Goal: Task Accomplishment & Management: Manage account settings

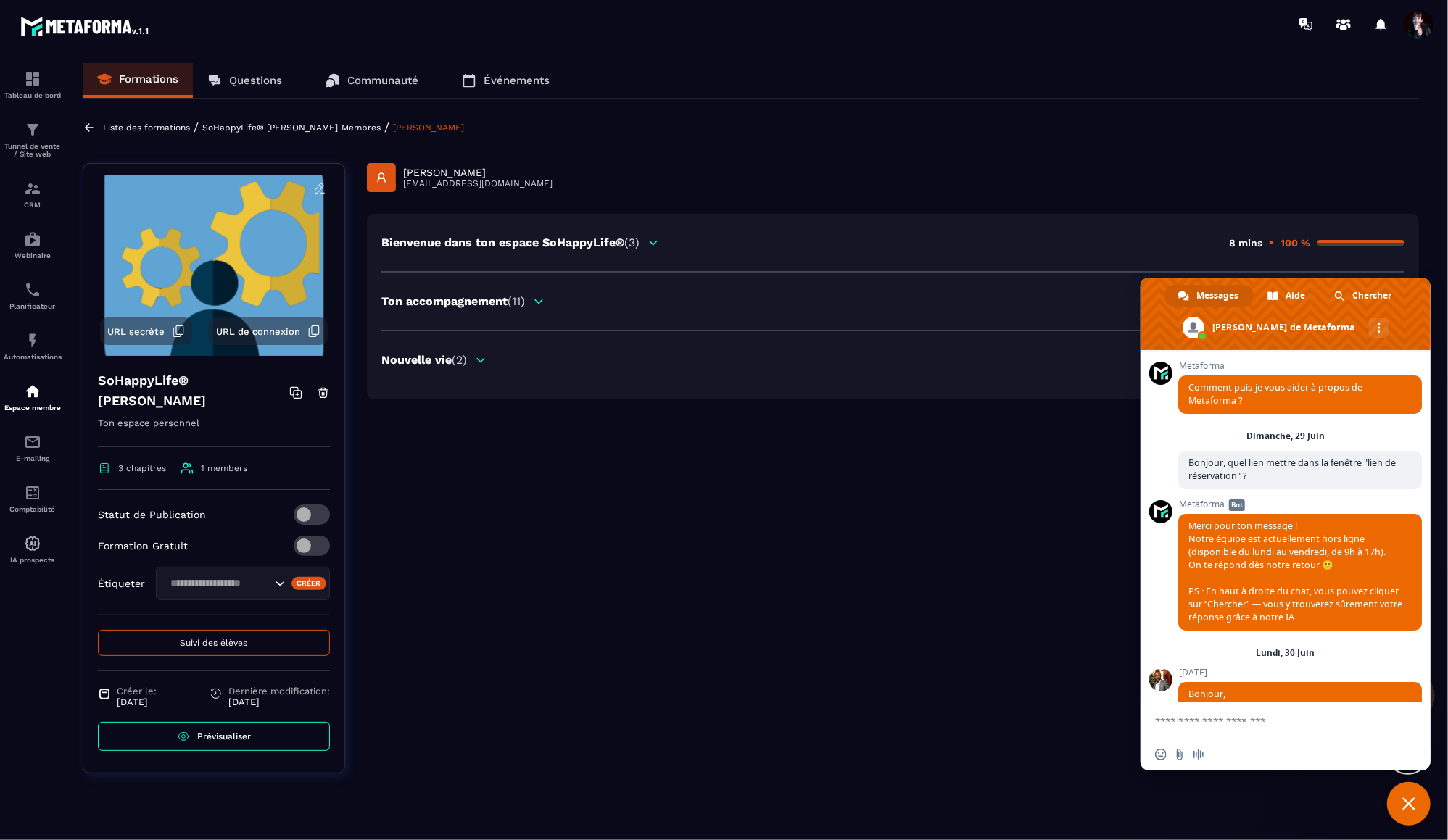
scroll to position [14479, 0]
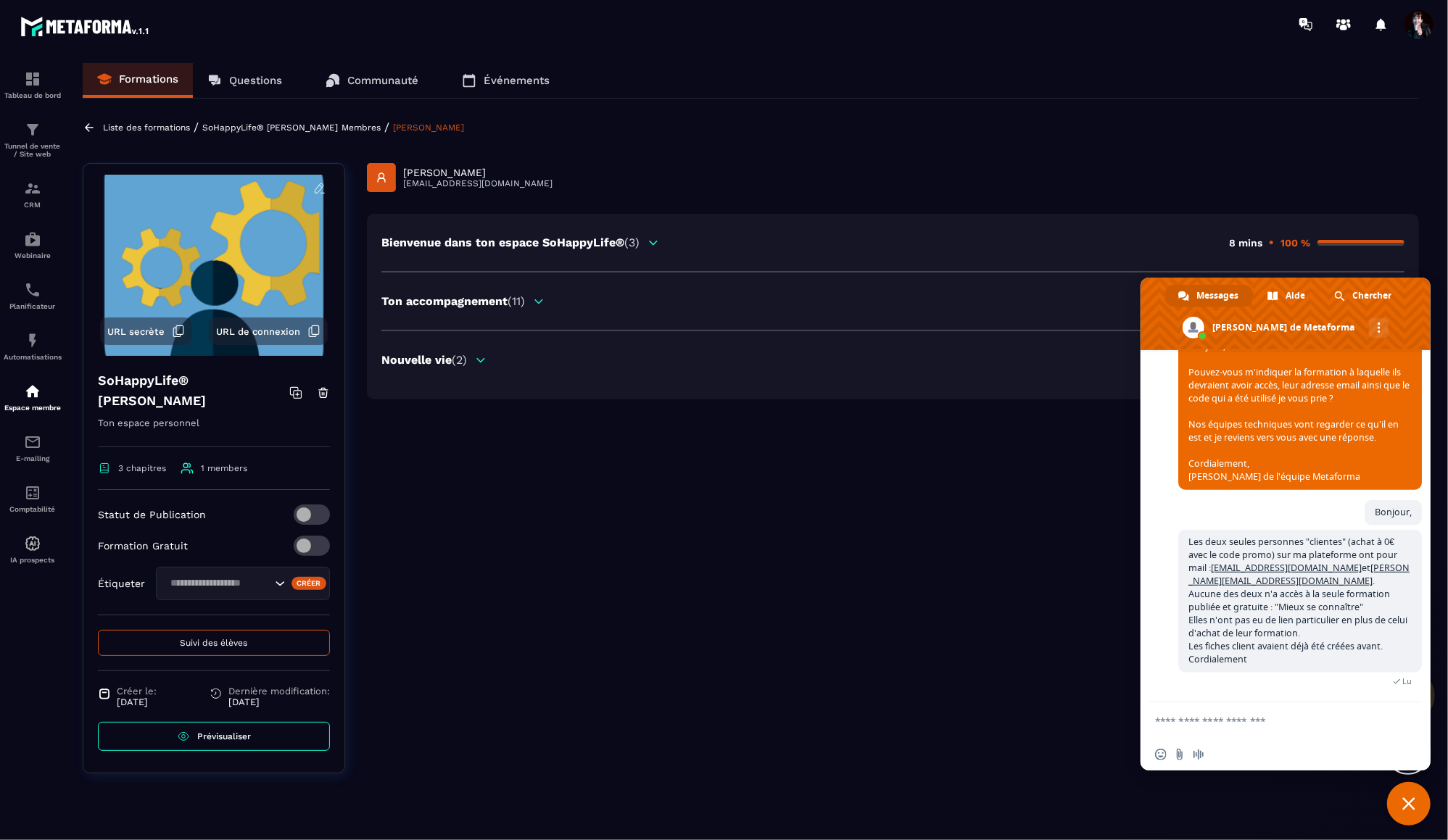
click at [1403, 803] on span "Fermer le chat" at bounding box center [1408, 803] width 13 height 13
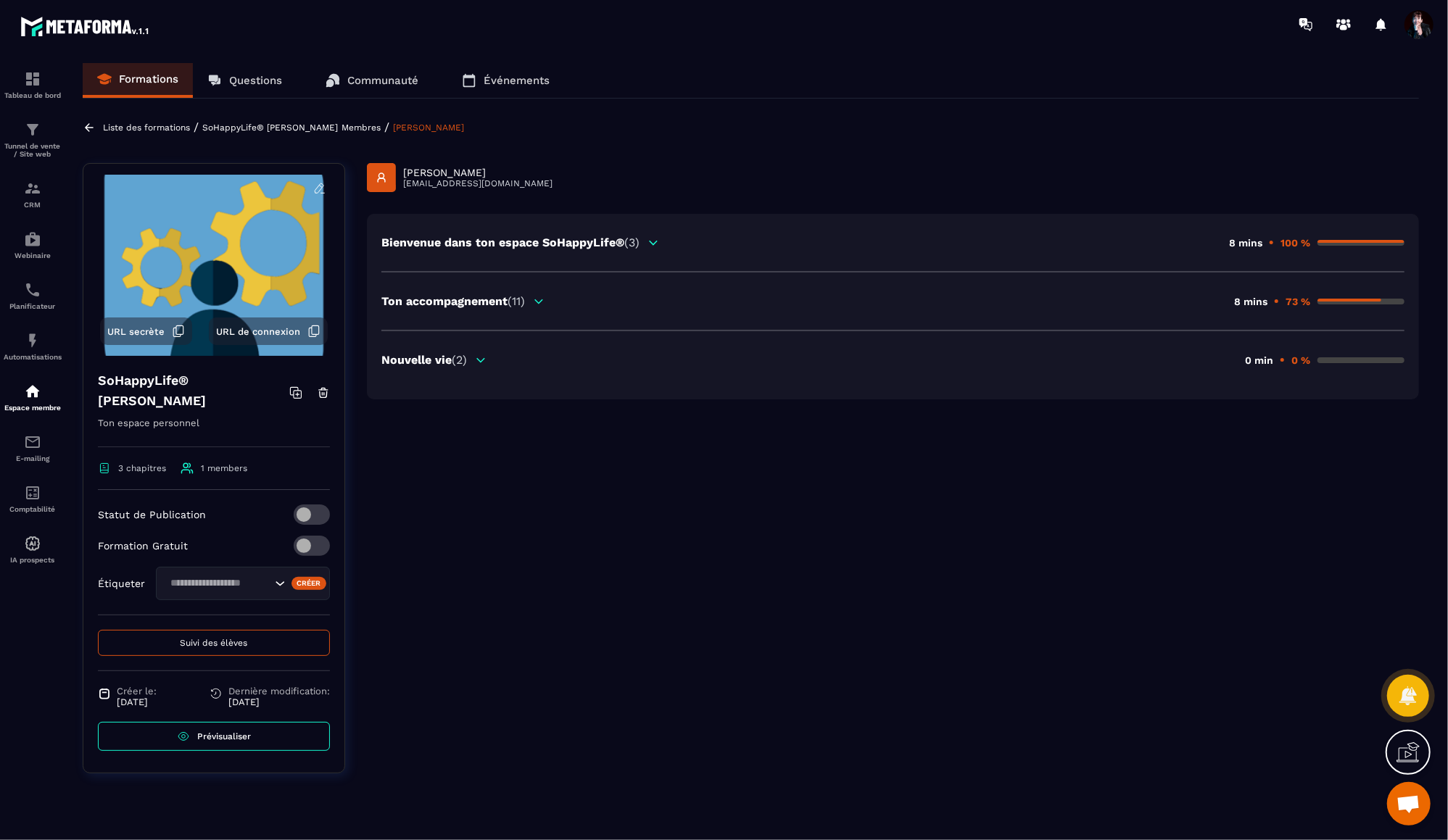
click at [654, 244] on icon at bounding box center [653, 243] width 13 height 13
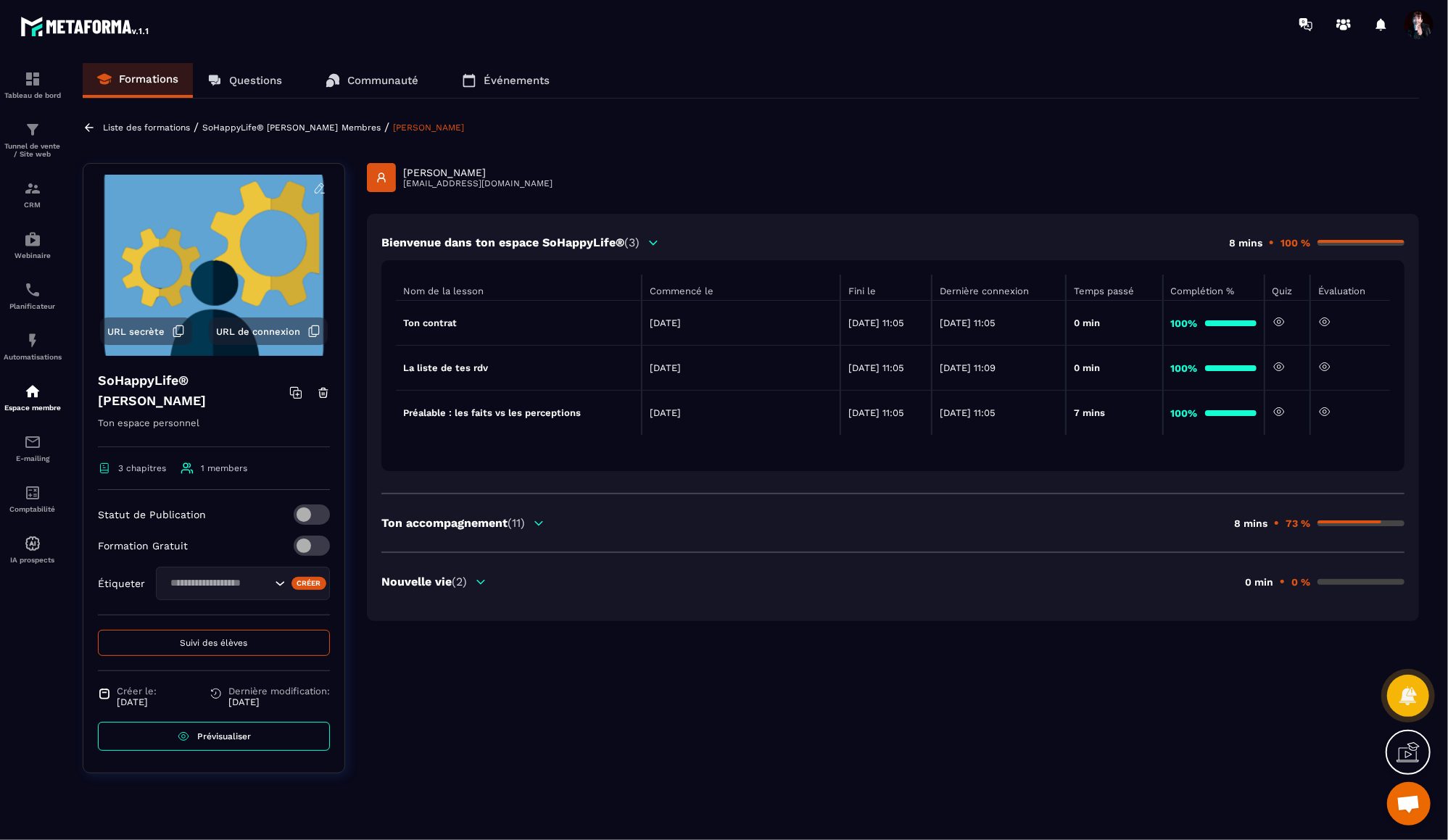
click at [543, 523] on icon at bounding box center [539, 523] width 13 height 13
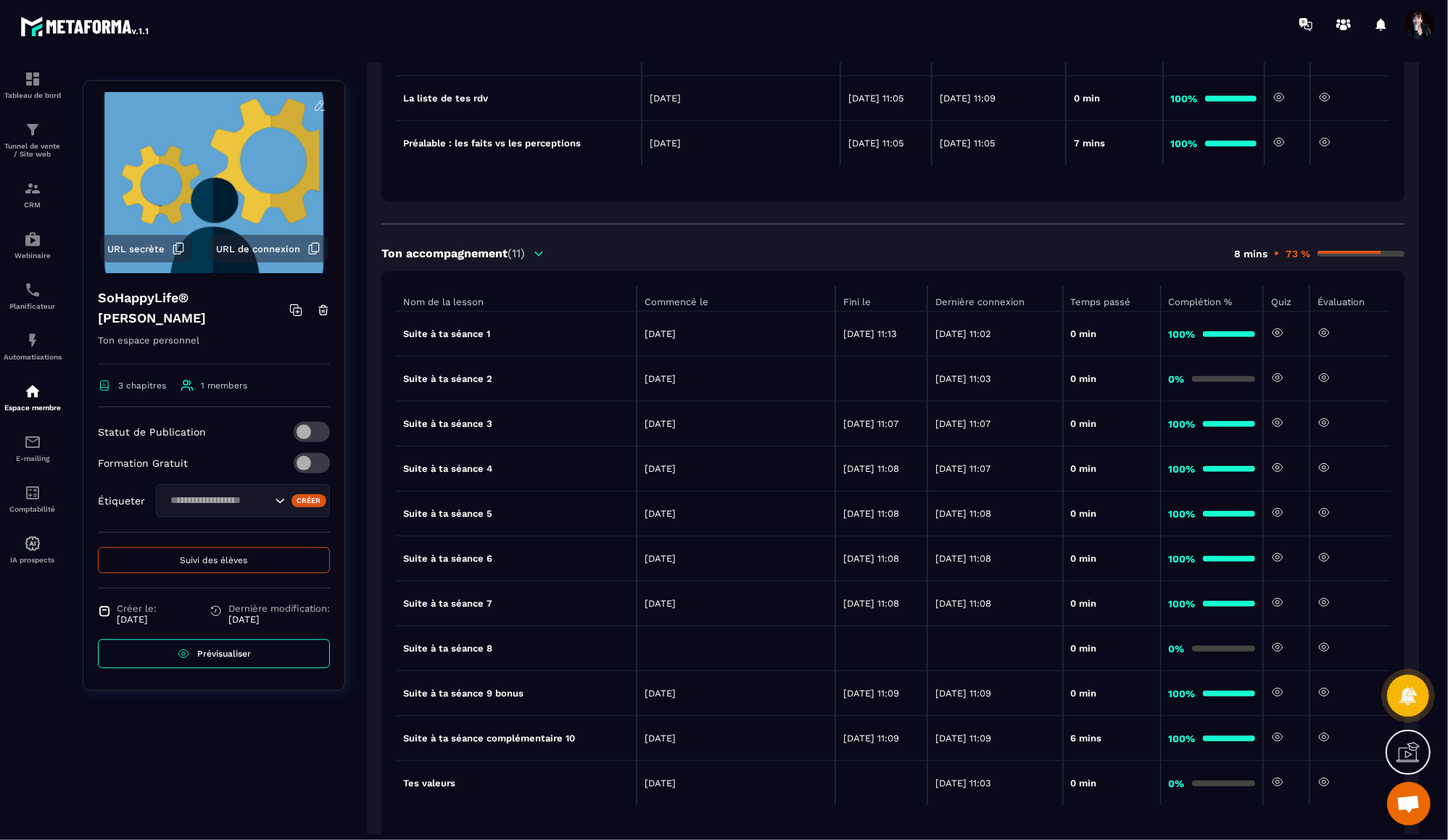
scroll to position [296, 0]
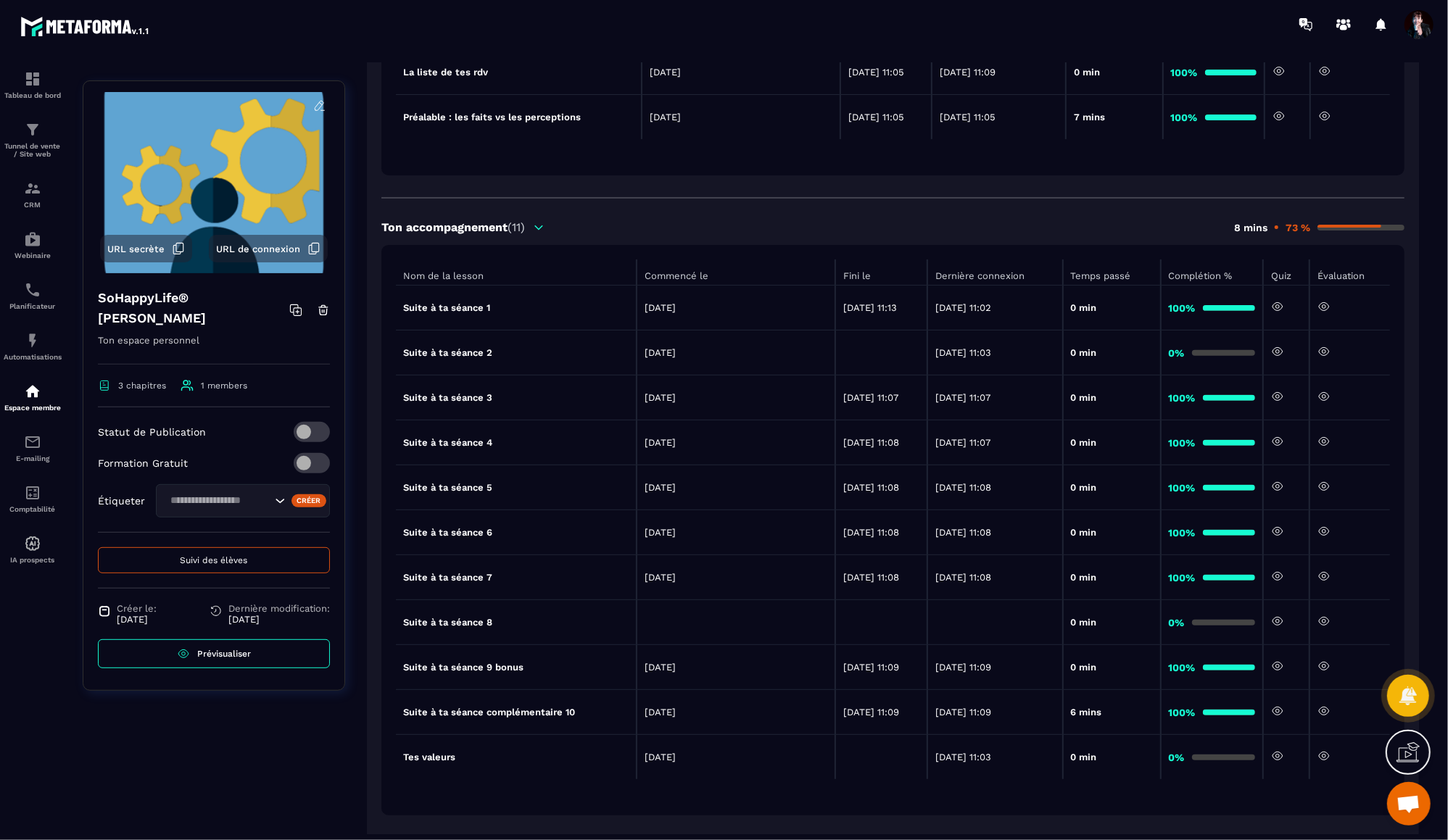
click at [1328, 307] on icon at bounding box center [1323, 307] width 10 height 8
click at [1326, 351] on icon at bounding box center [1324, 352] width 4 height 4
click at [1326, 397] on icon at bounding box center [1324, 396] width 13 height 13
click at [1328, 439] on icon at bounding box center [1323, 441] width 10 height 8
click at [1326, 484] on icon at bounding box center [1324, 486] width 4 height 4
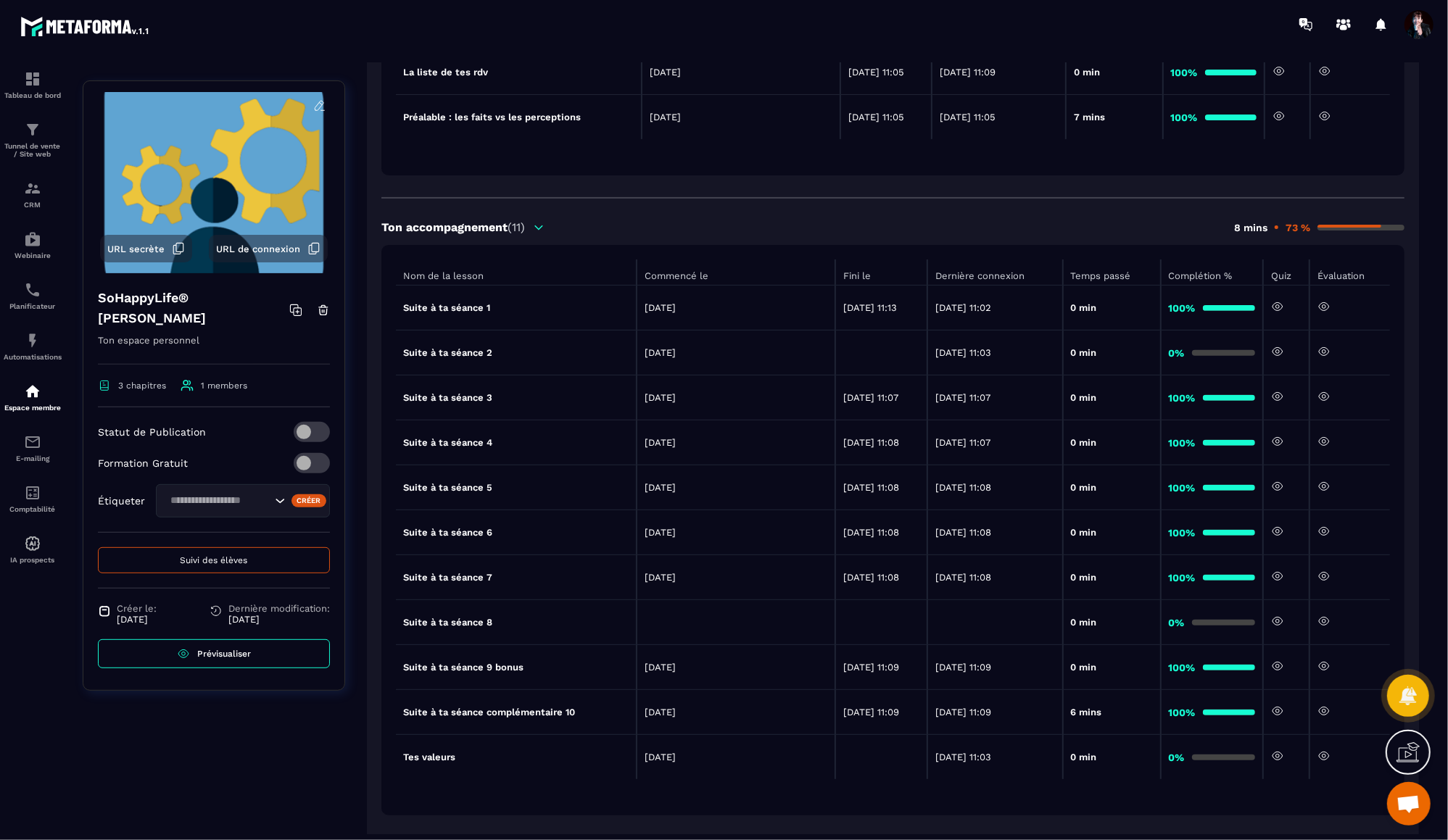
click at [1323, 530] on icon at bounding box center [1324, 531] width 13 height 13
click at [1325, 573] on icon at bounding box center [1324, 576] width 13 height 13
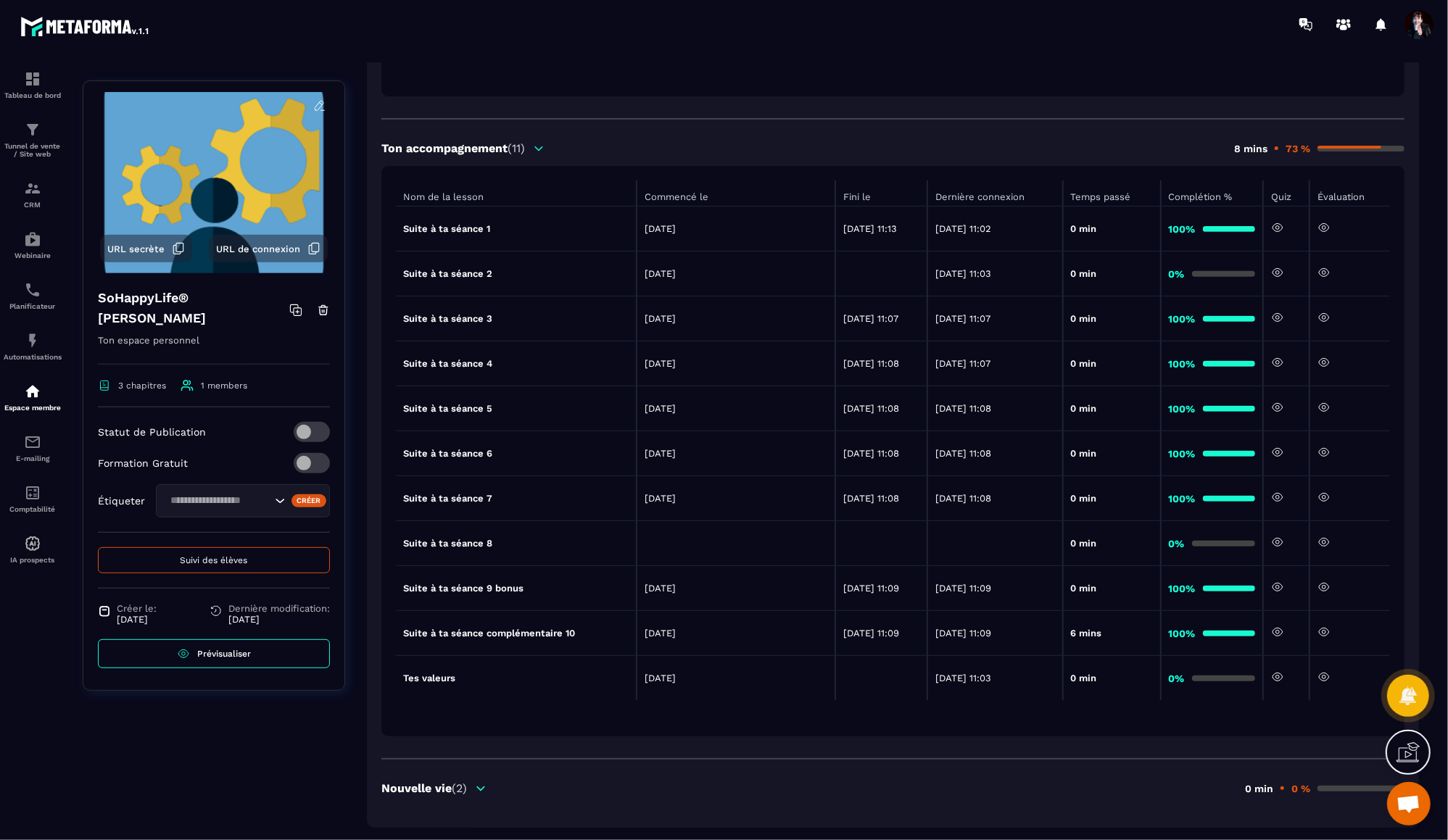
scroll to position [381, 0]
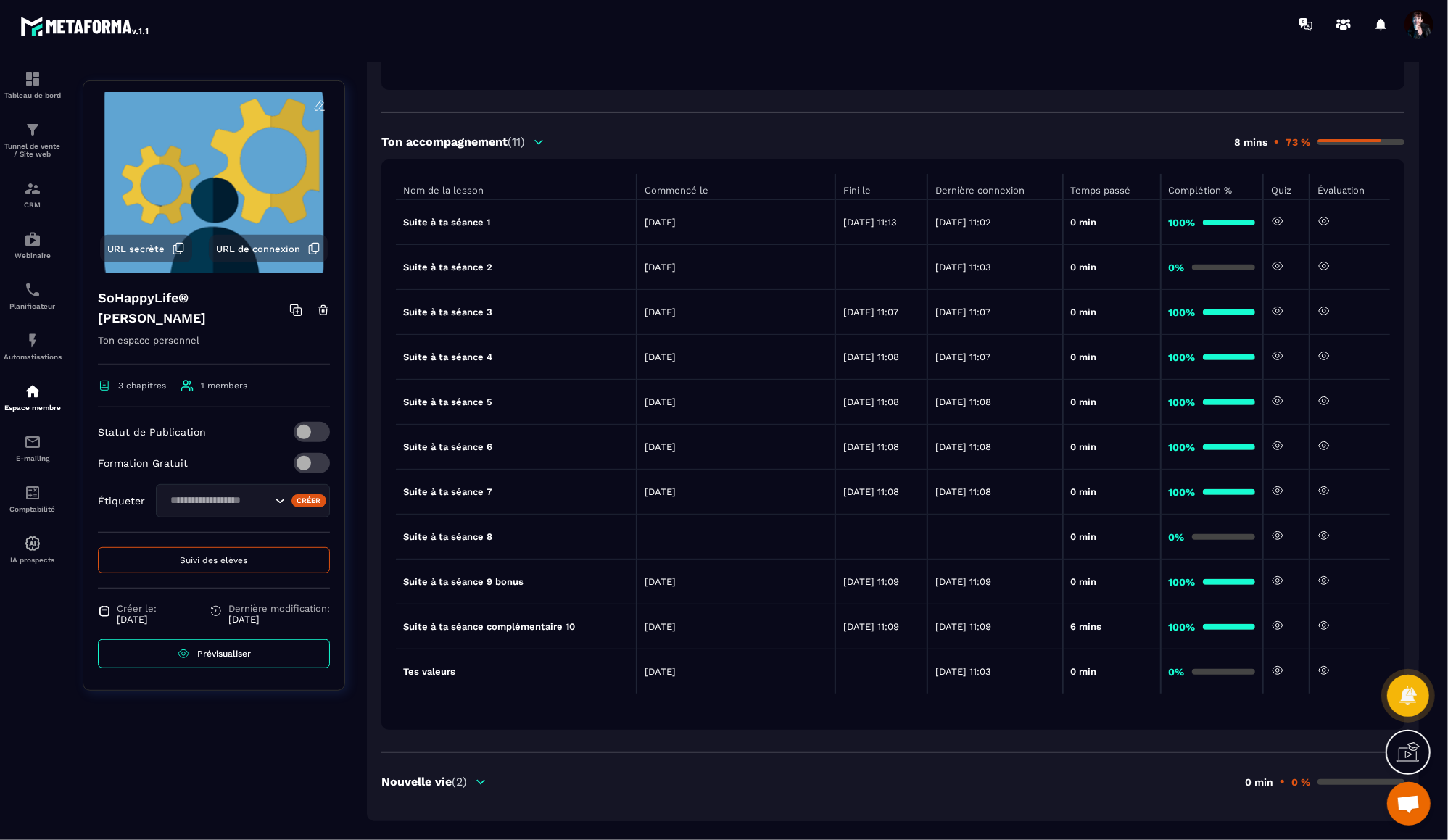
click at [1328, 579] on icon at bounding box center [1324, 580] width 13 height 13
click at [1325, 625] on icon at bounding box center [1324, 625] width 13 height 13
click at [484, 784] on icon at bounding box center [481, 782] width 13 height 13
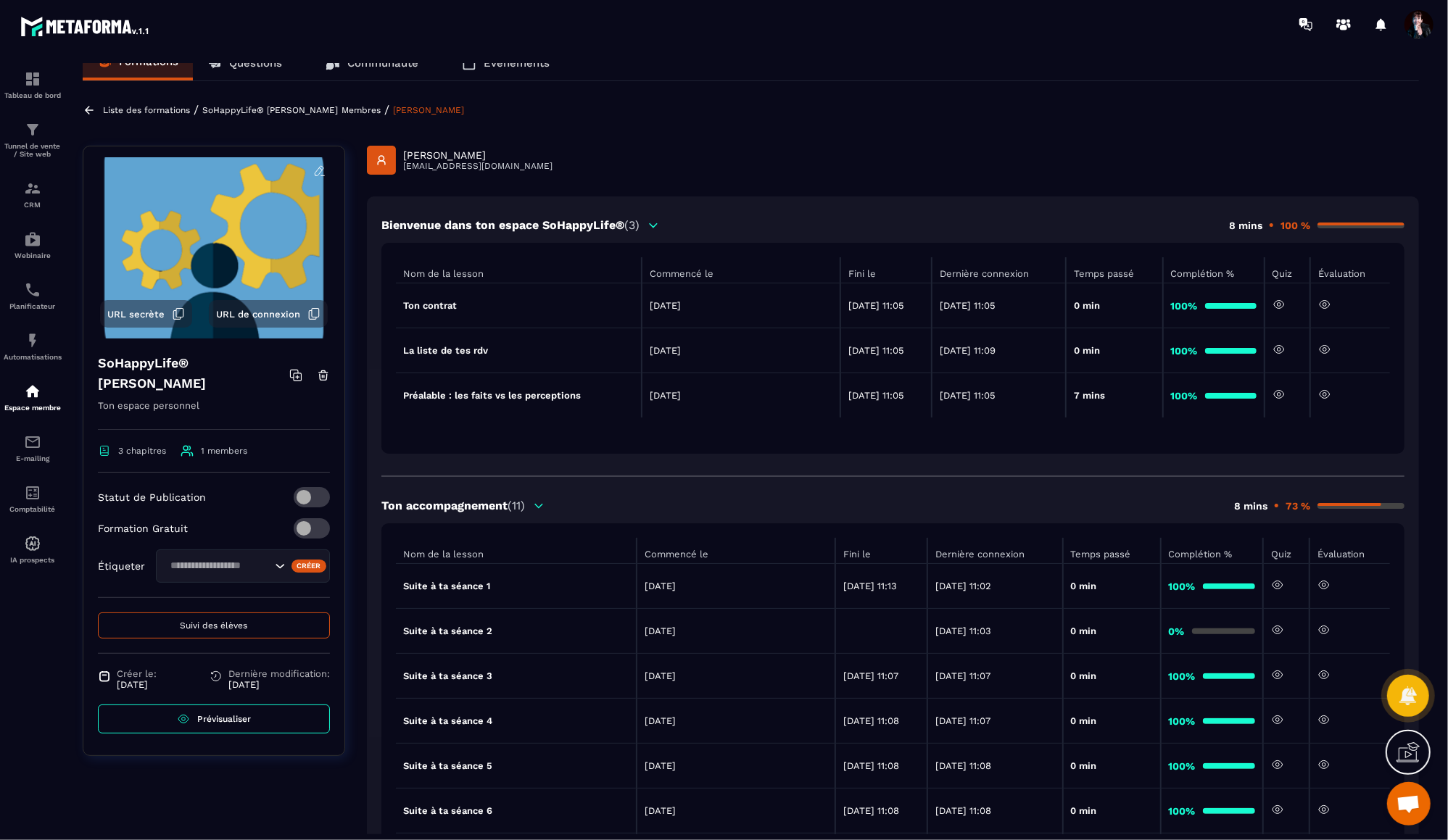
scroll to position [0, 0]
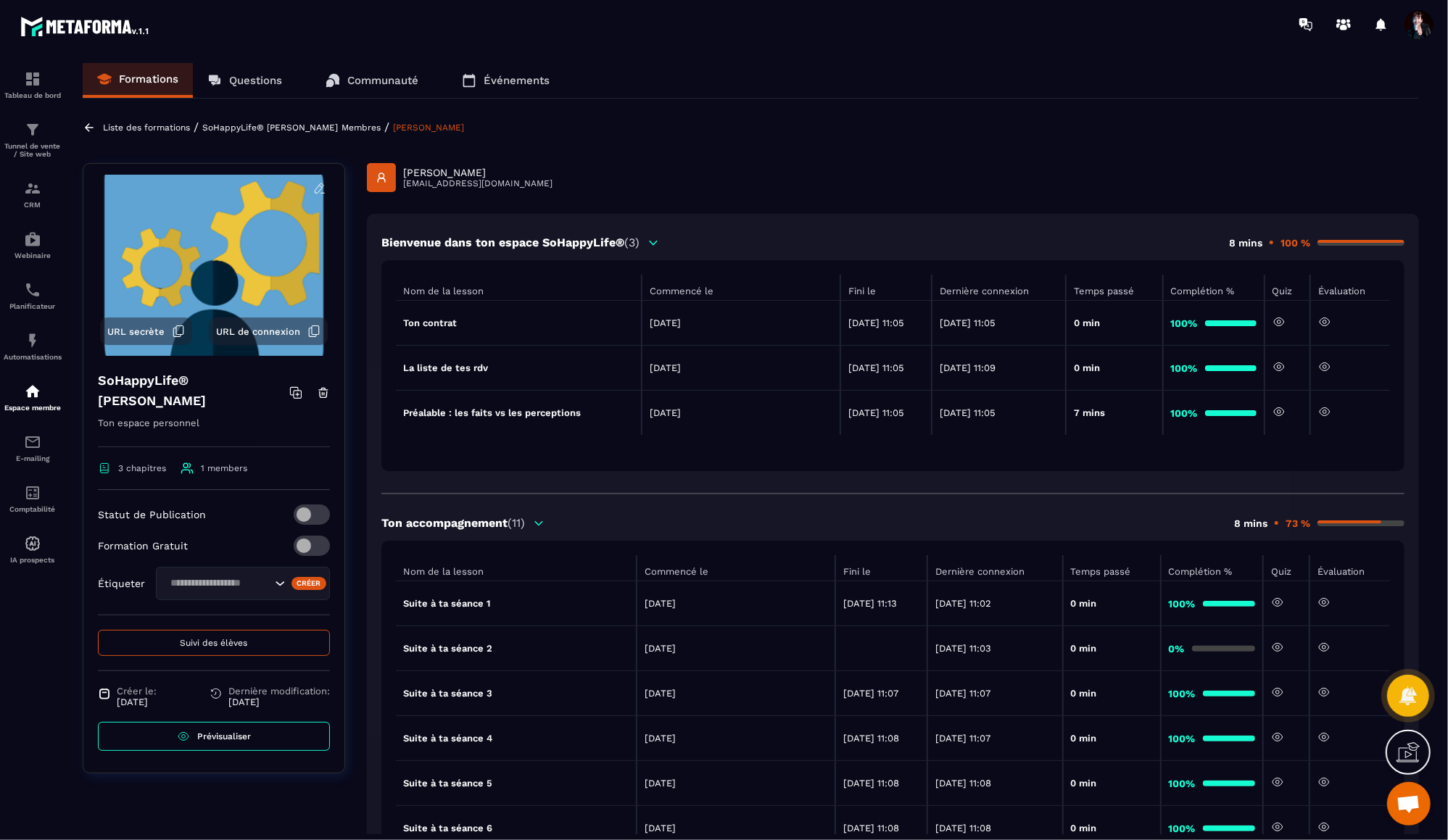
click at [342, 128] on p "Membres" at bounding box center [360, 127] width 40 height 10
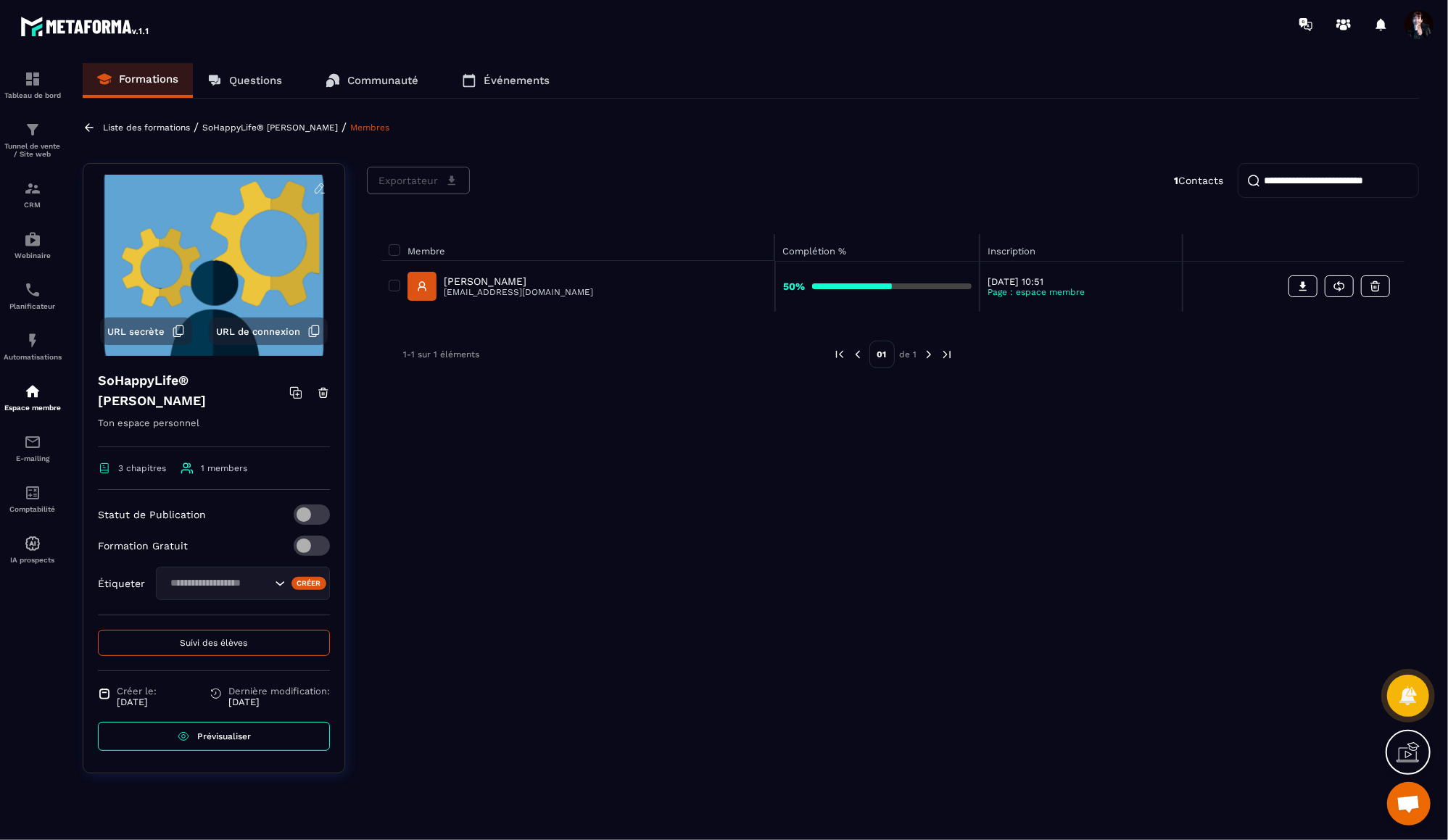
click at [284, 127] on p "SoHappyLife® [PERSON_NAME]" at bounding box center [269, 127] width 135 height 10
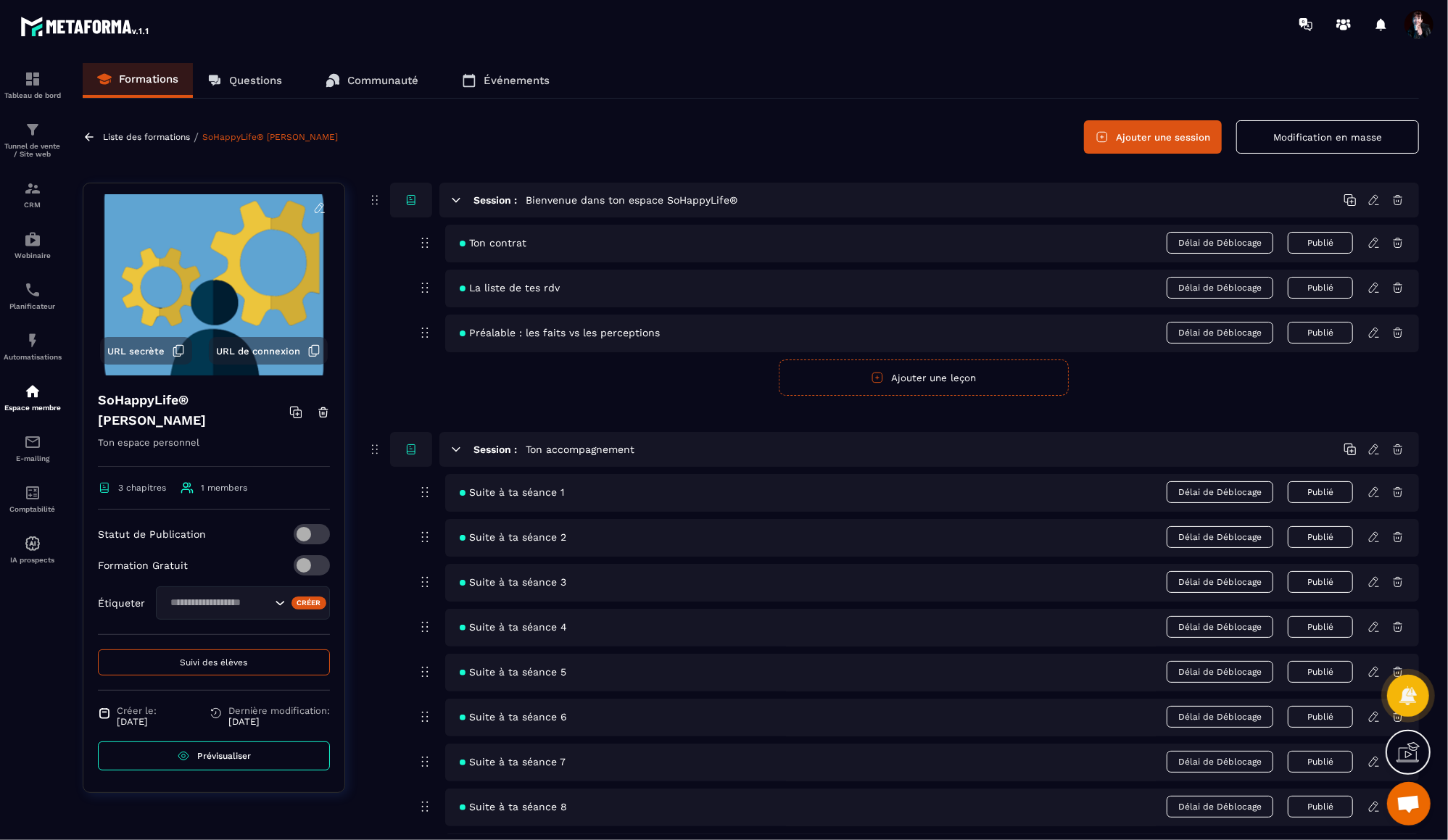
click at [1375, 539] on icon at bounding box center [1374, 537] width 13 height 13
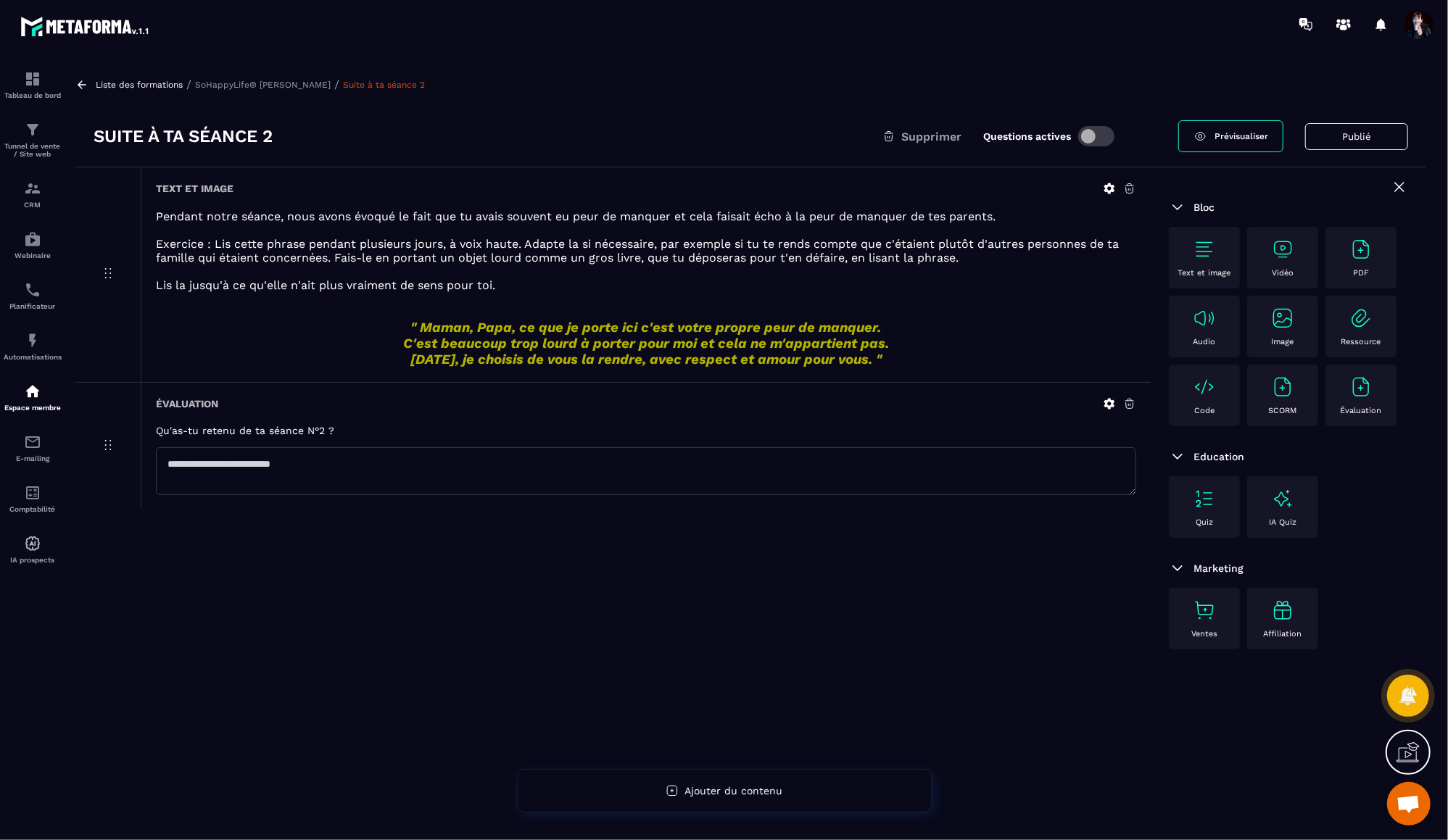
click at [294, 87] on p "SoHappyLife® [PERSON_NAME]" at bounding box center [262, 85] width 135 height 10
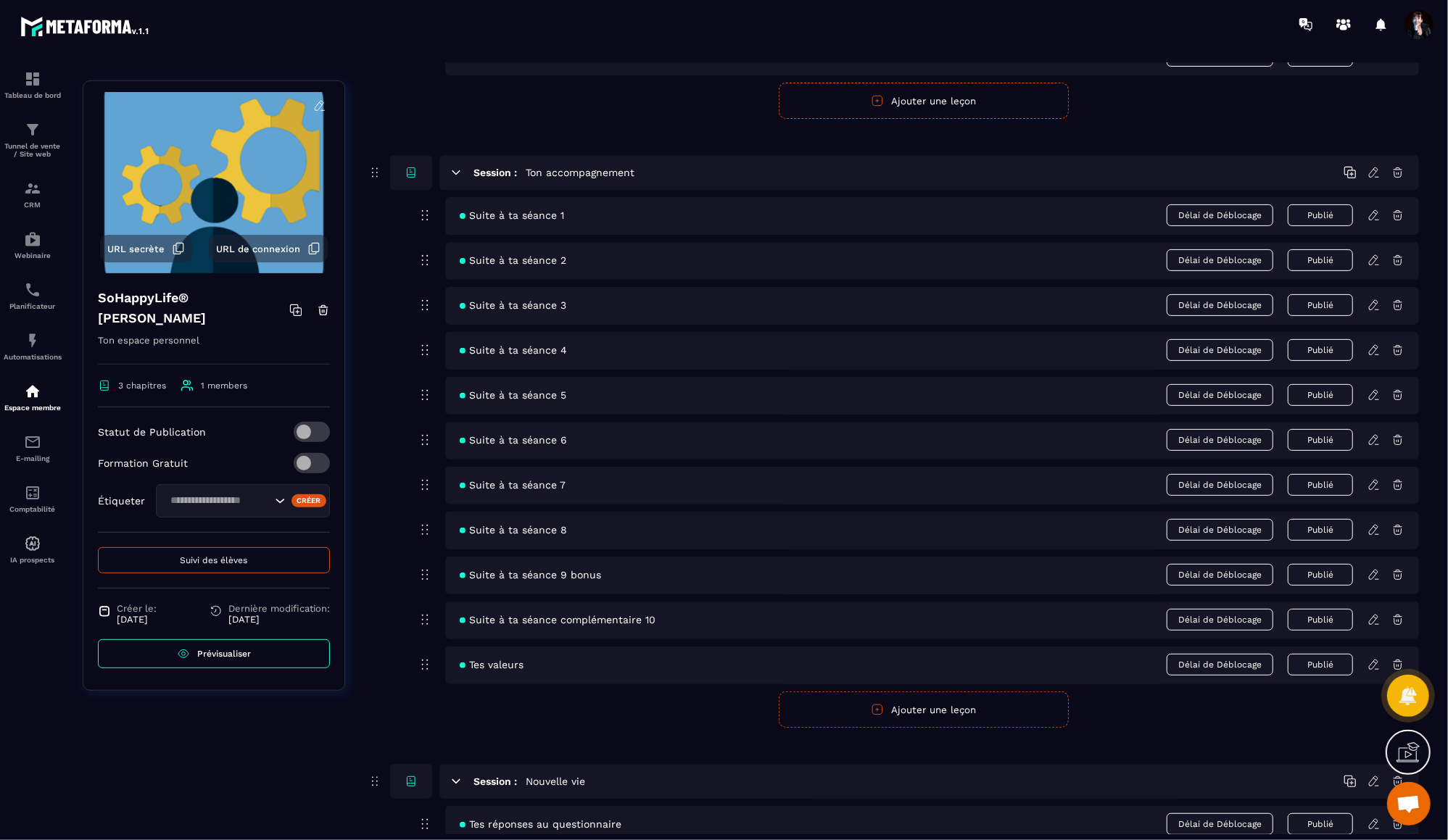
scroll to position [282, 0]
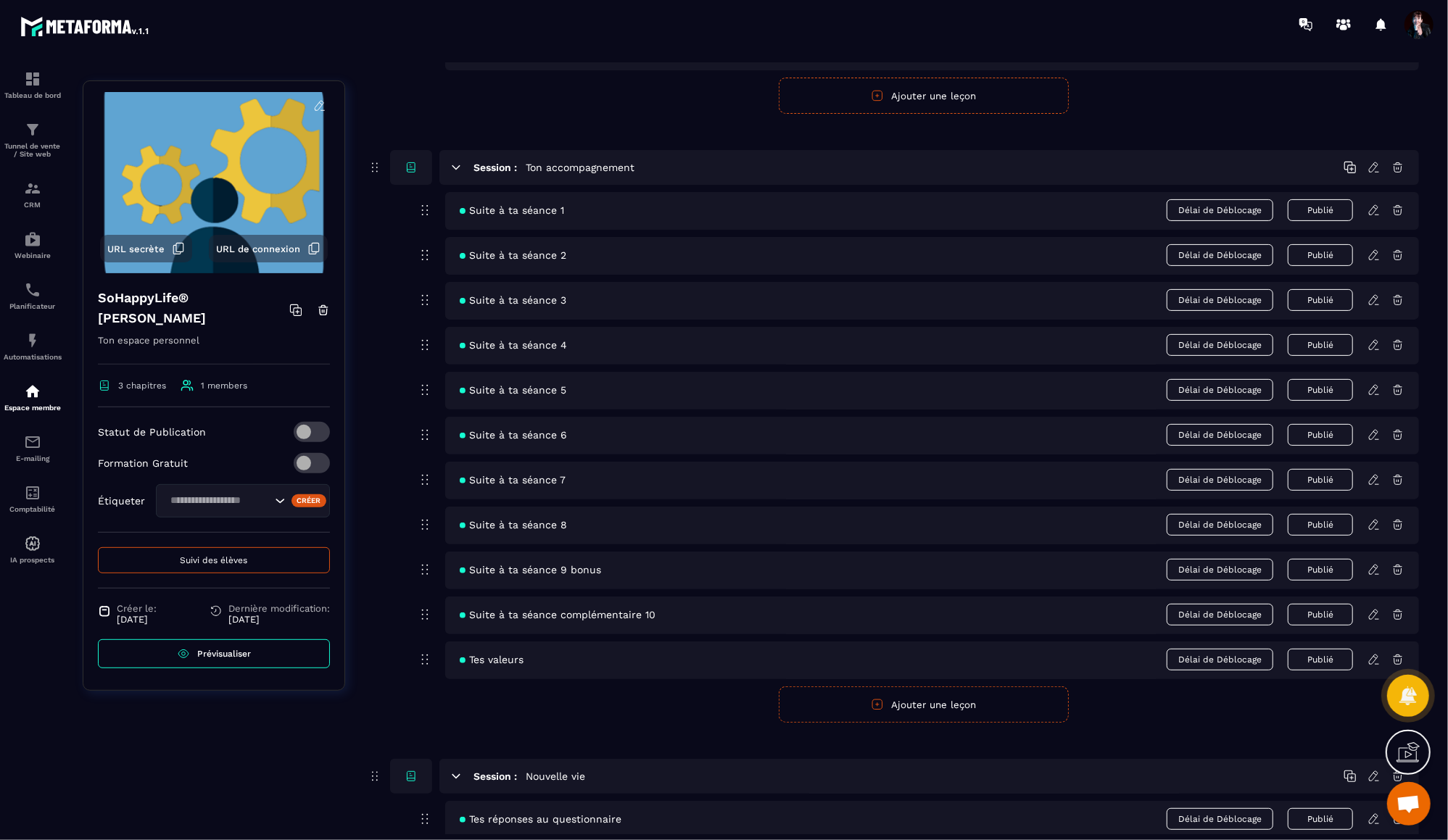
click at [1375, 569] on icon at bounding box center [1374, 570] width 13 height 13
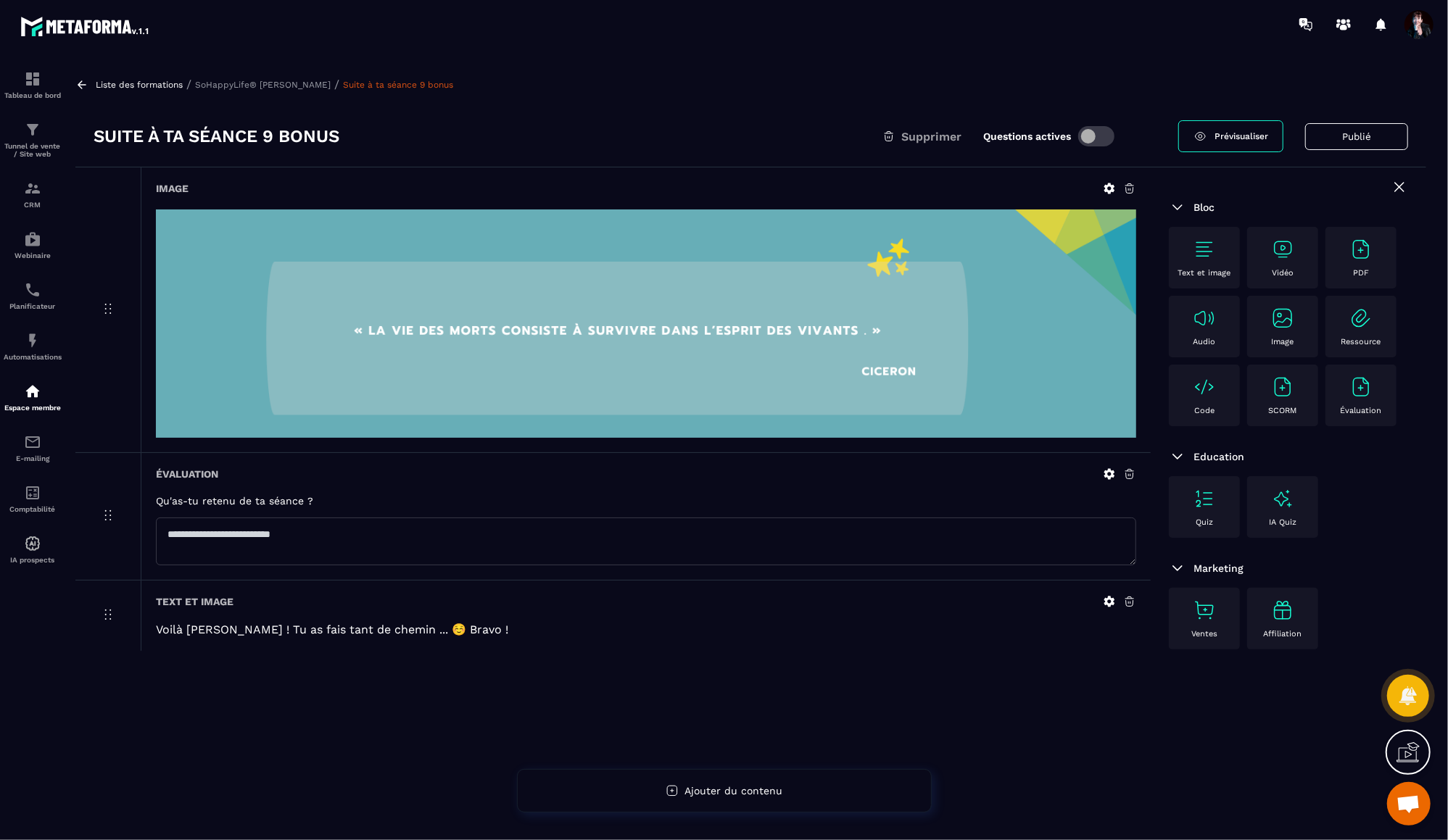
click at [240, 84] on p "SoHappyLife® [PERSON_NAME]" at bounding box center [262, 85] width 135 height 10
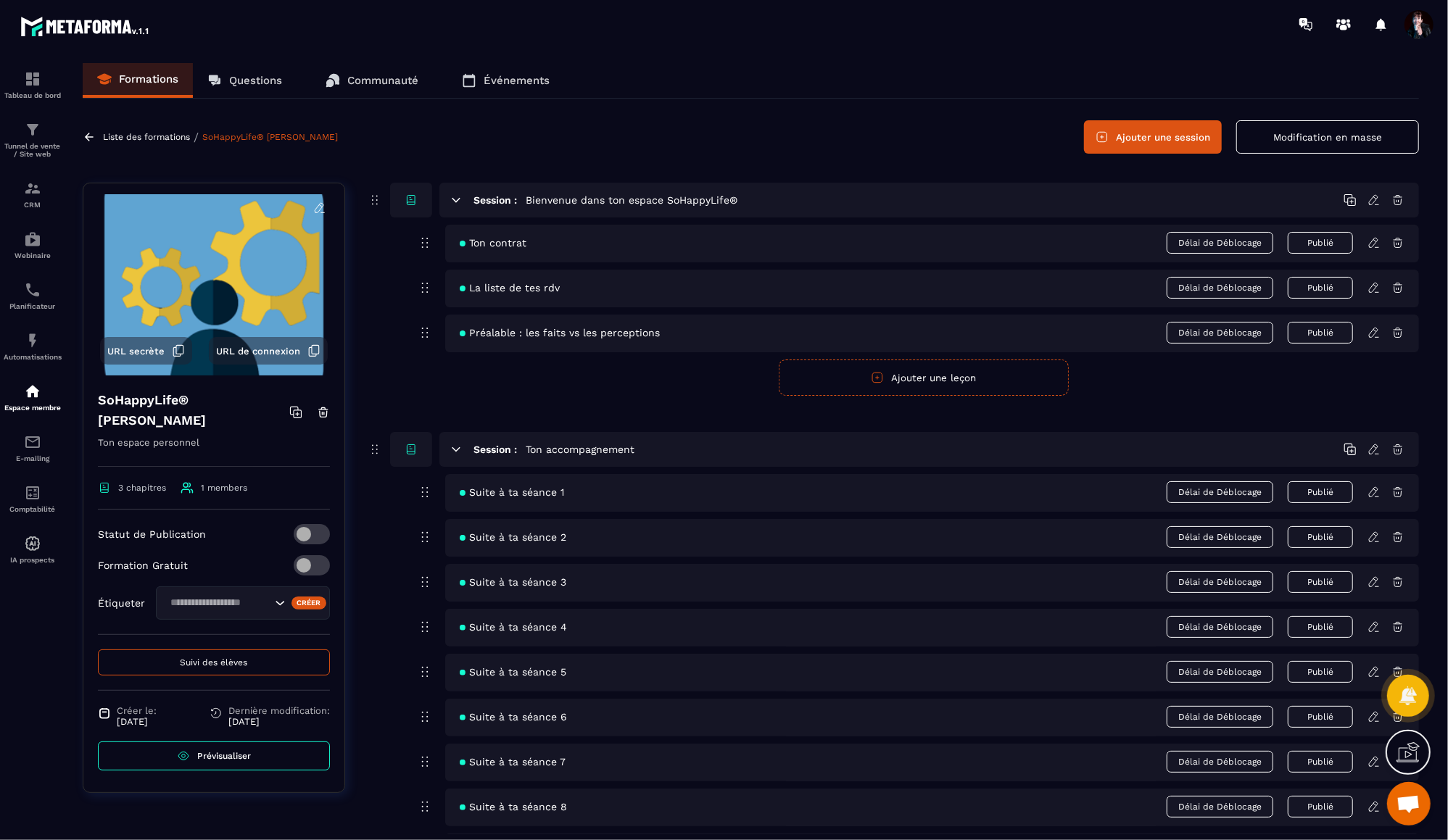
click at [160, 135] on p "Liste des formations" at bounding box center [146, 136] width 87 height 10
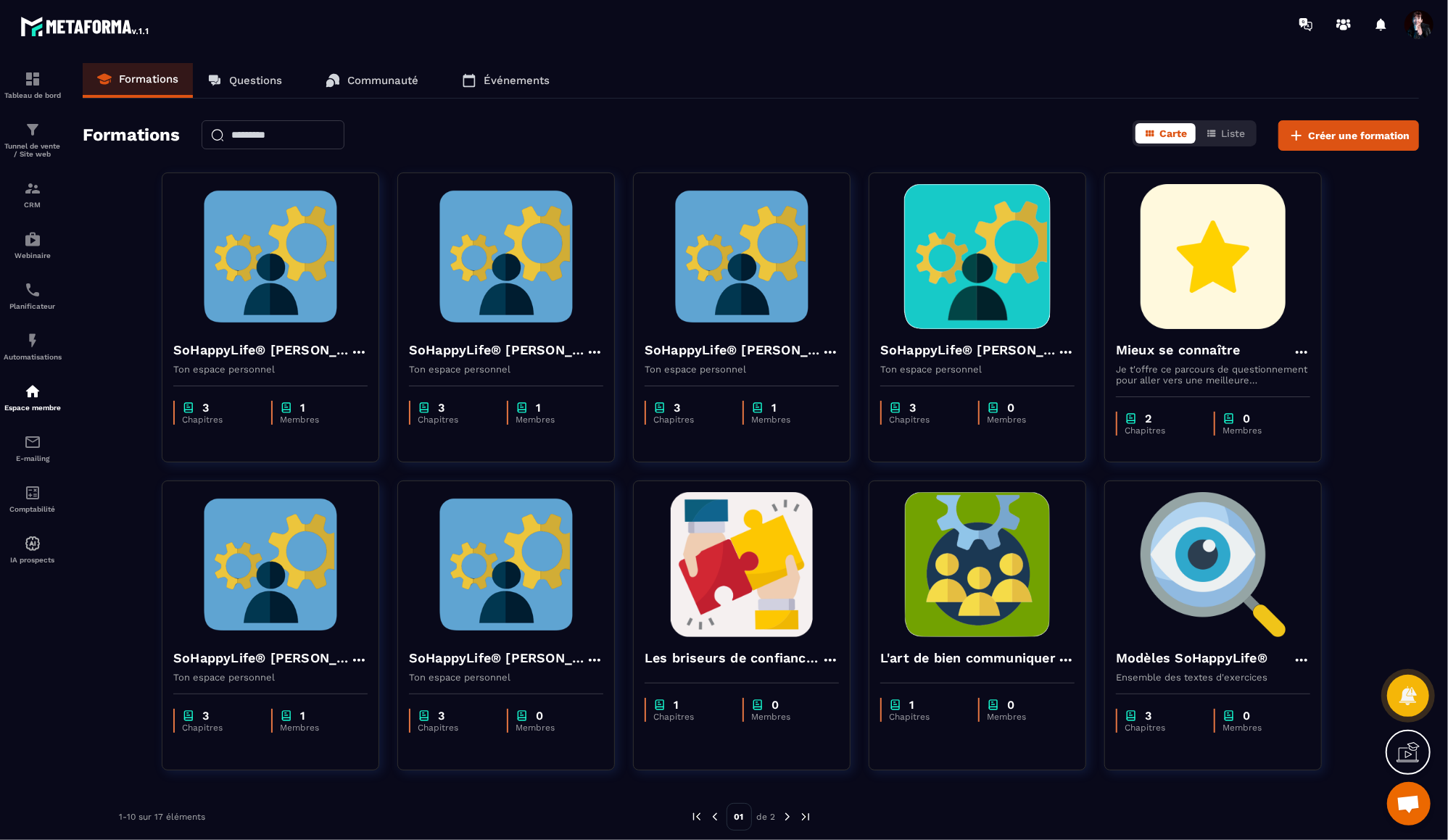
click at [791, 817] on img at bounding box center [787, 816] width 13 height 13
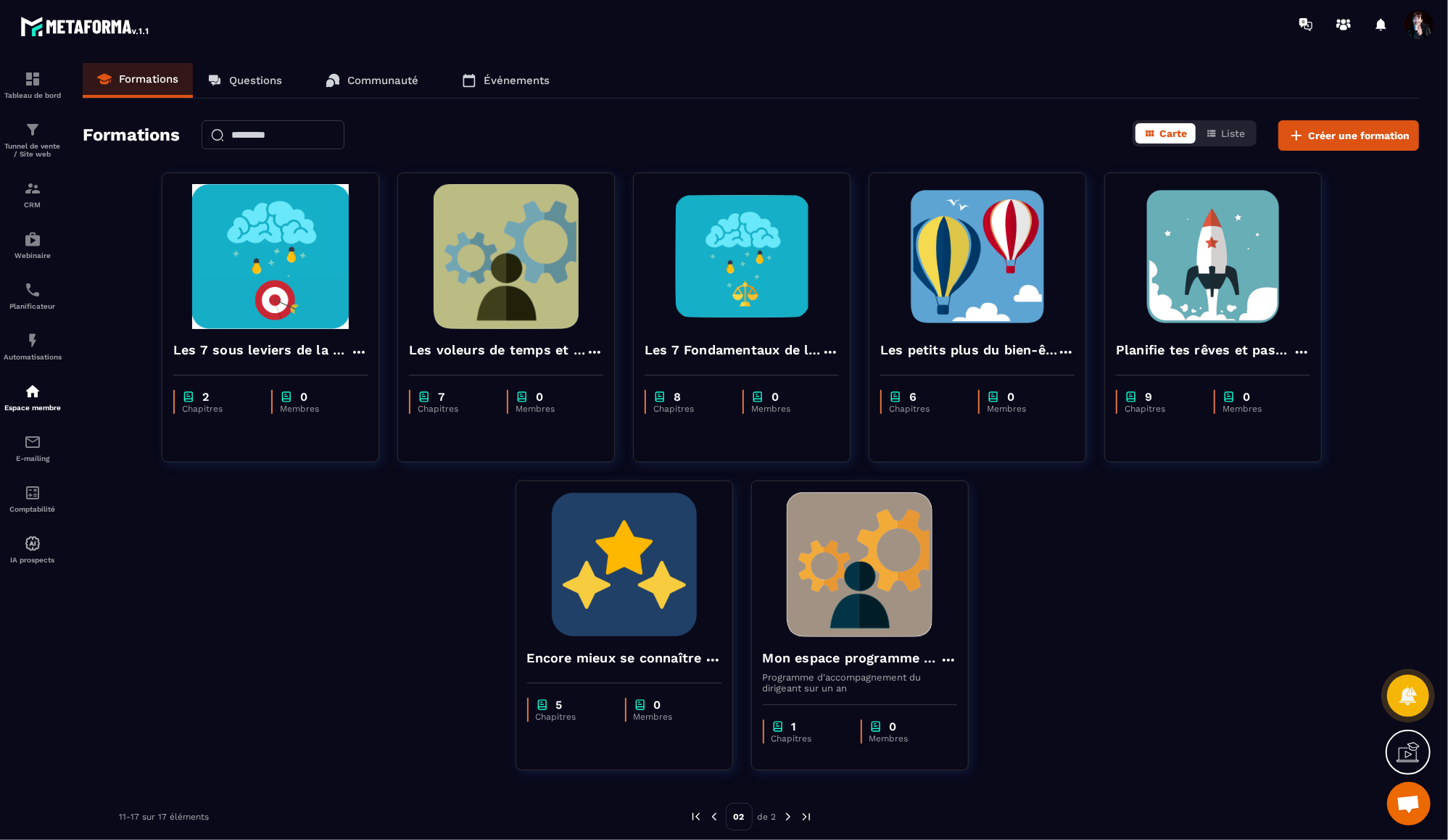
click at [715, 815] on img at bounding box center [714, 816] width 13 height 13
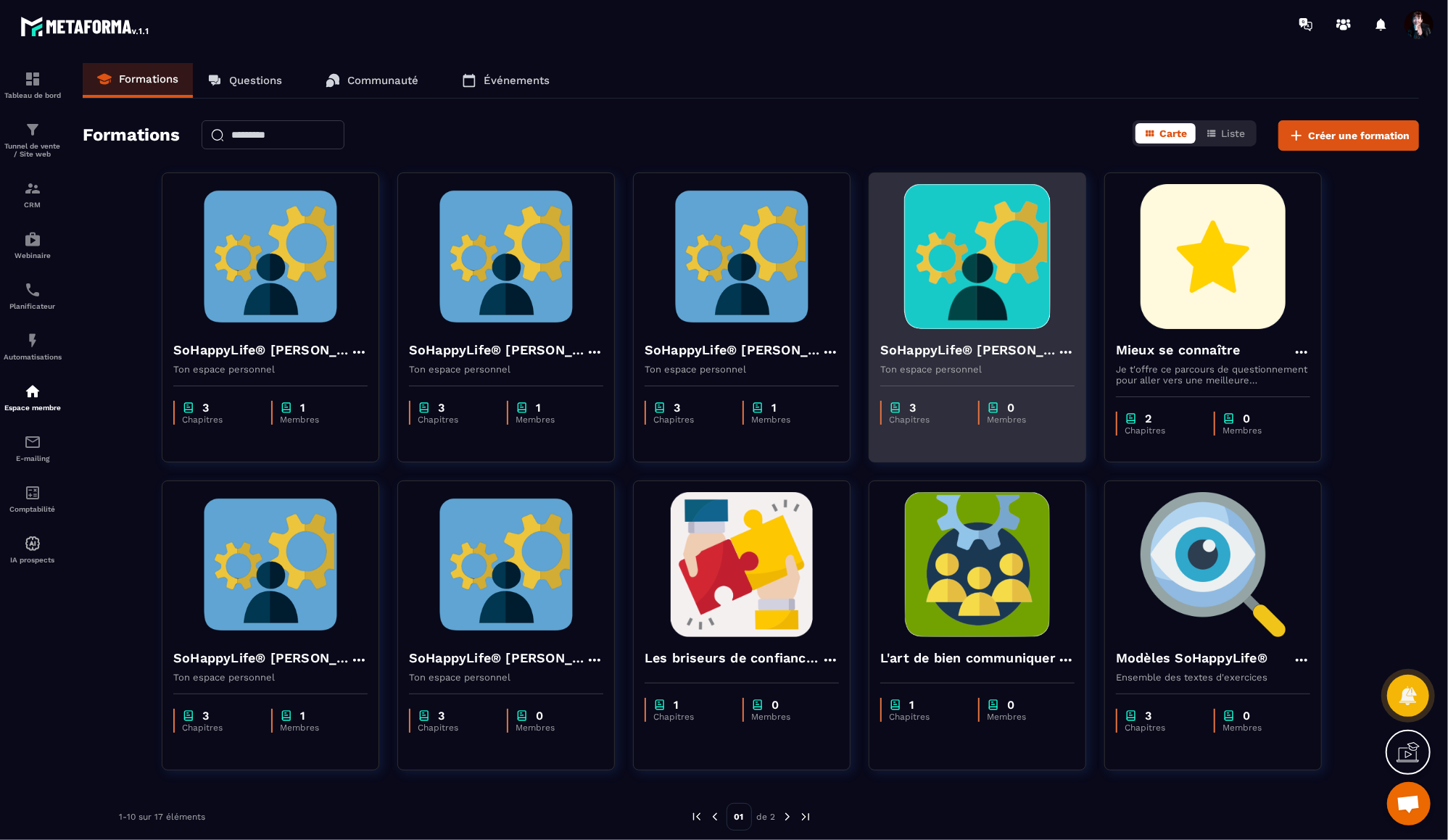
click at [1023, 289] on img at bounding box center [976, 256] width 194 height 145
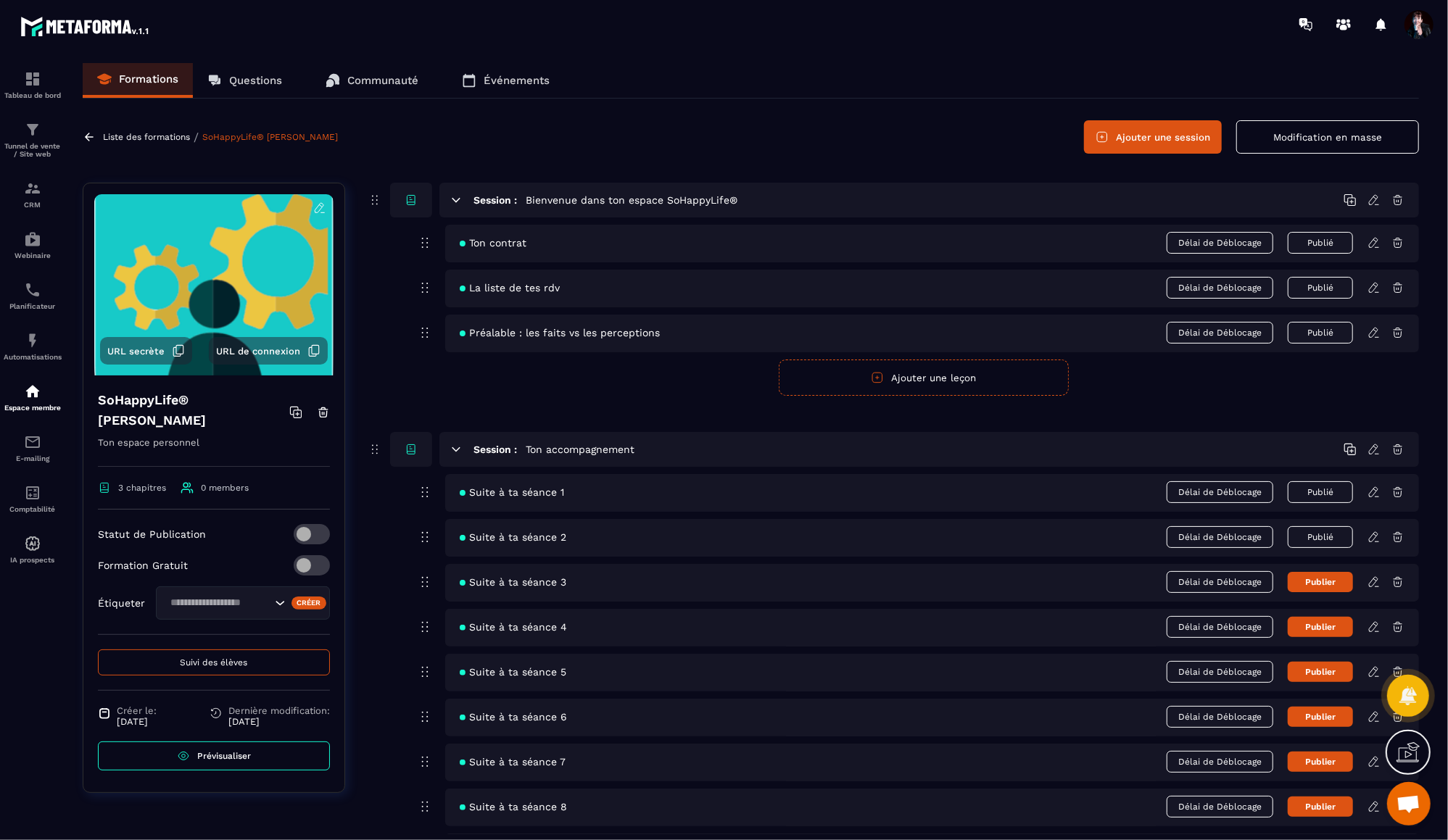
click at [320, 209] on icon at bounding box center [320, 208] width 13 height 13
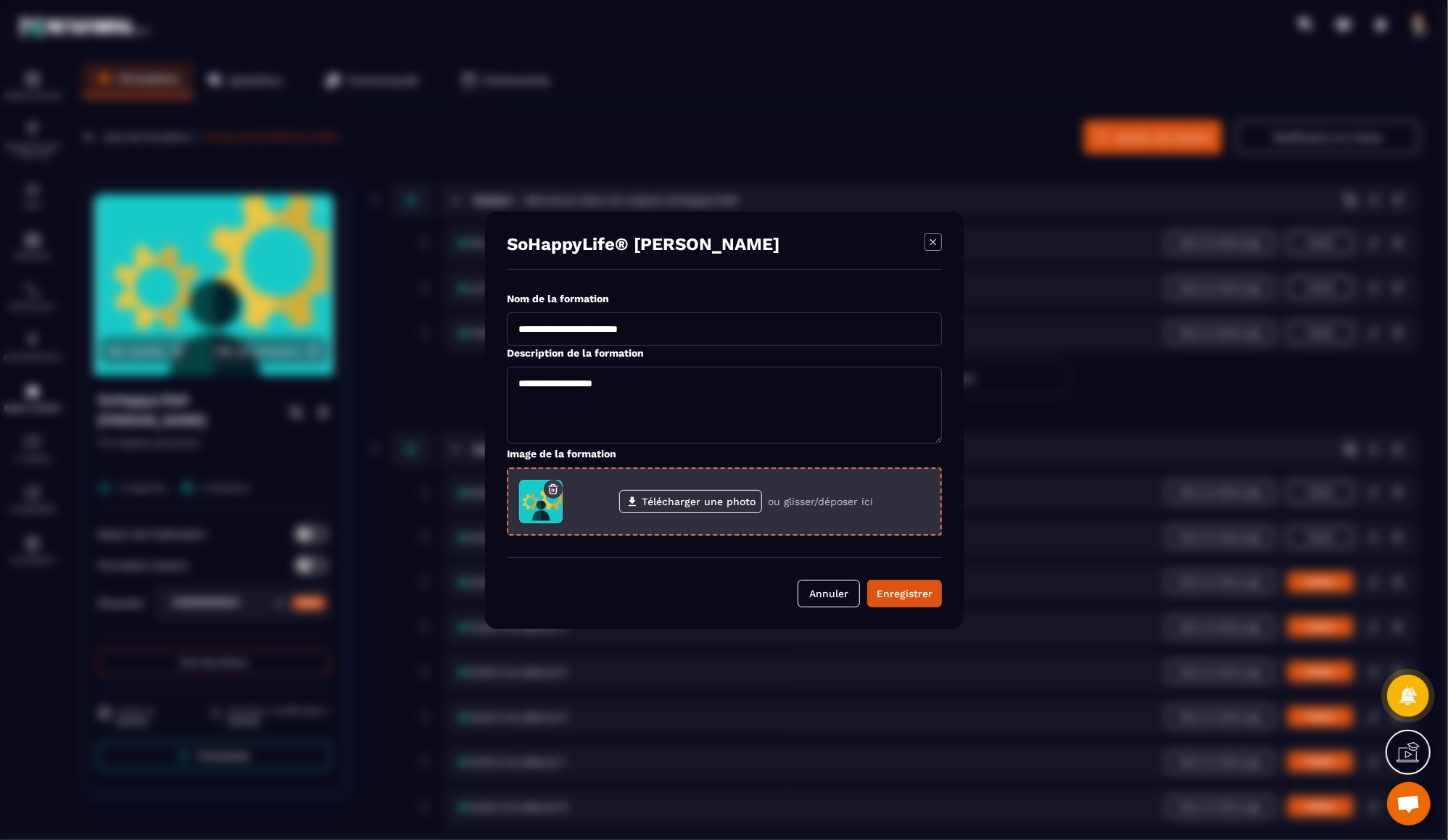
click at [553, 490] on icon "Modal window" at bounding box center [553, 489] width 2 height 2
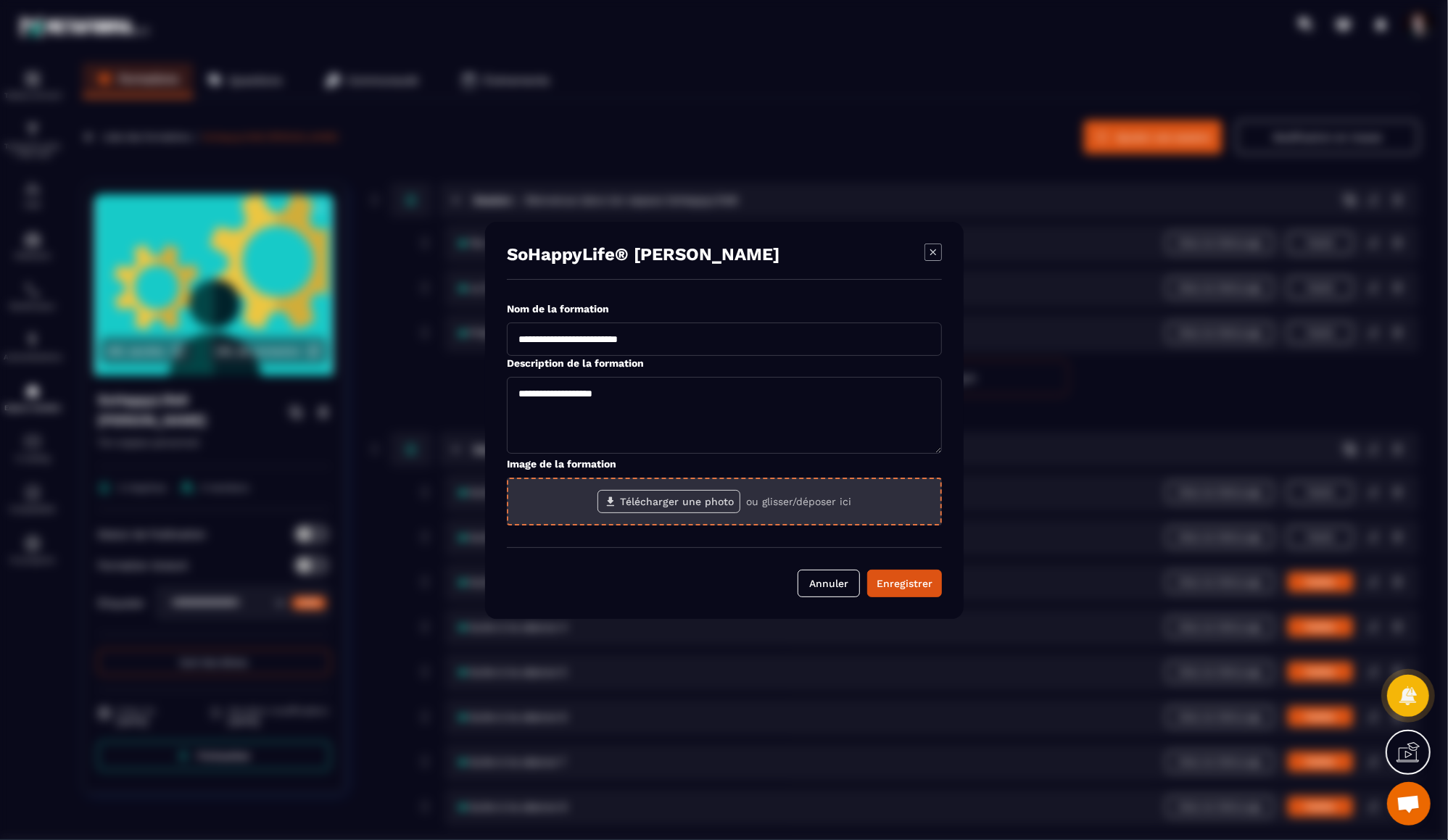
click at [656, 503] on label "Télécharger une photo" at bounding box center [668, 501] width 143 height 23
click at [0, 0] on input "Télécharger une photo" at bounding box center [0, 0] width 0 height 0
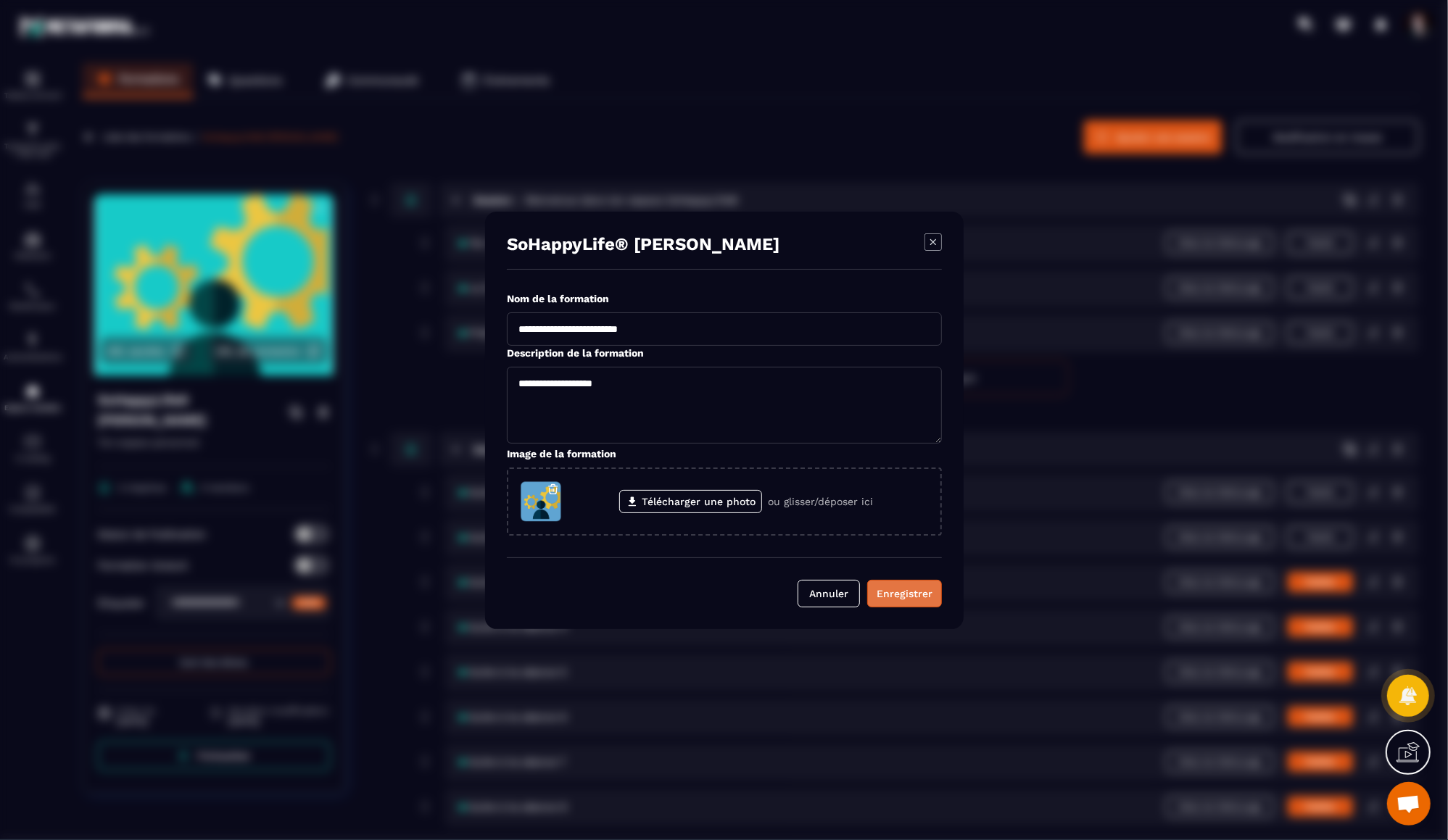
click at [927, 597] on div "Enregistrer" at bounding box center [904, 594] width 56 height 15
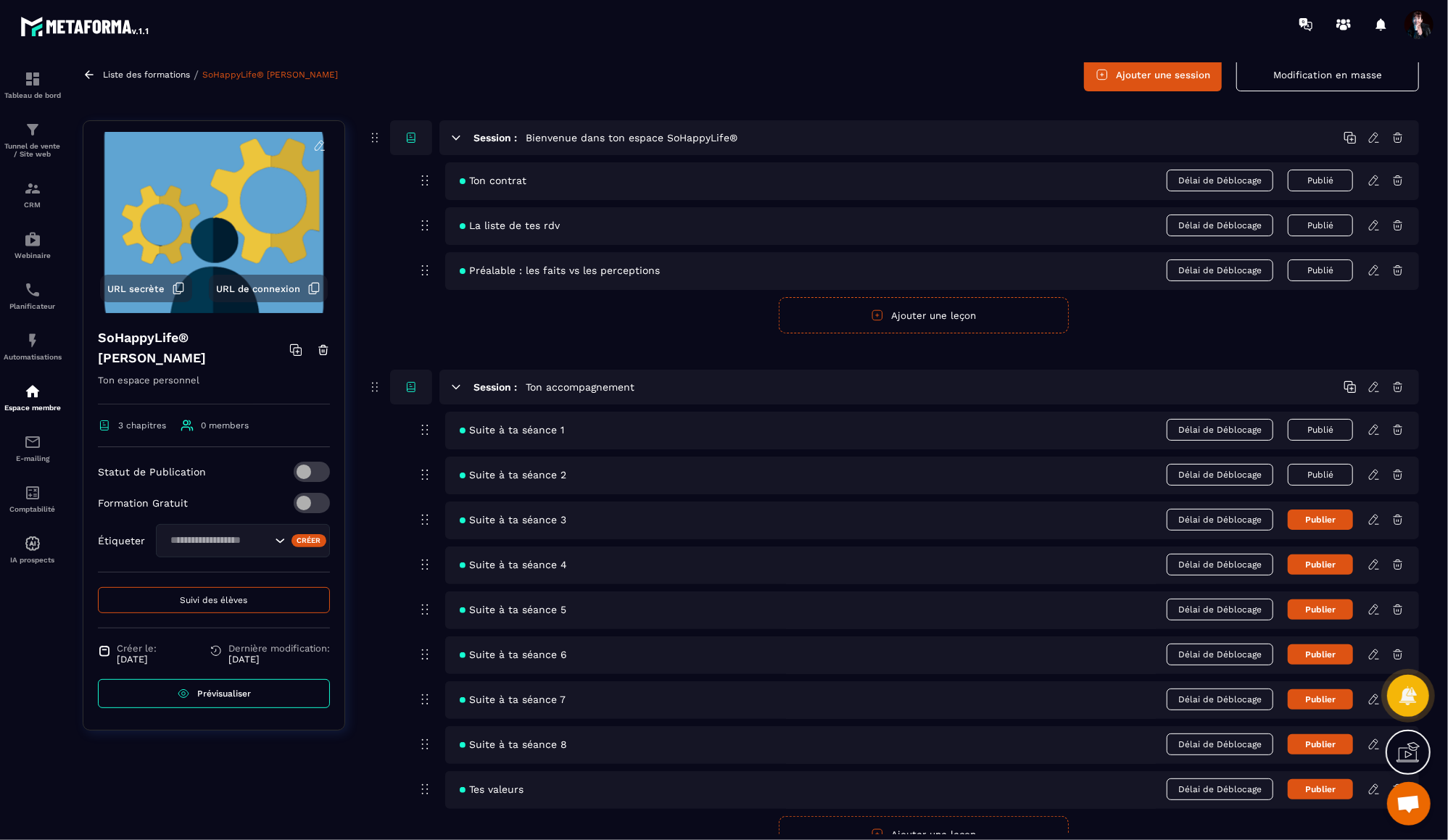
scroll to position [78, 0]
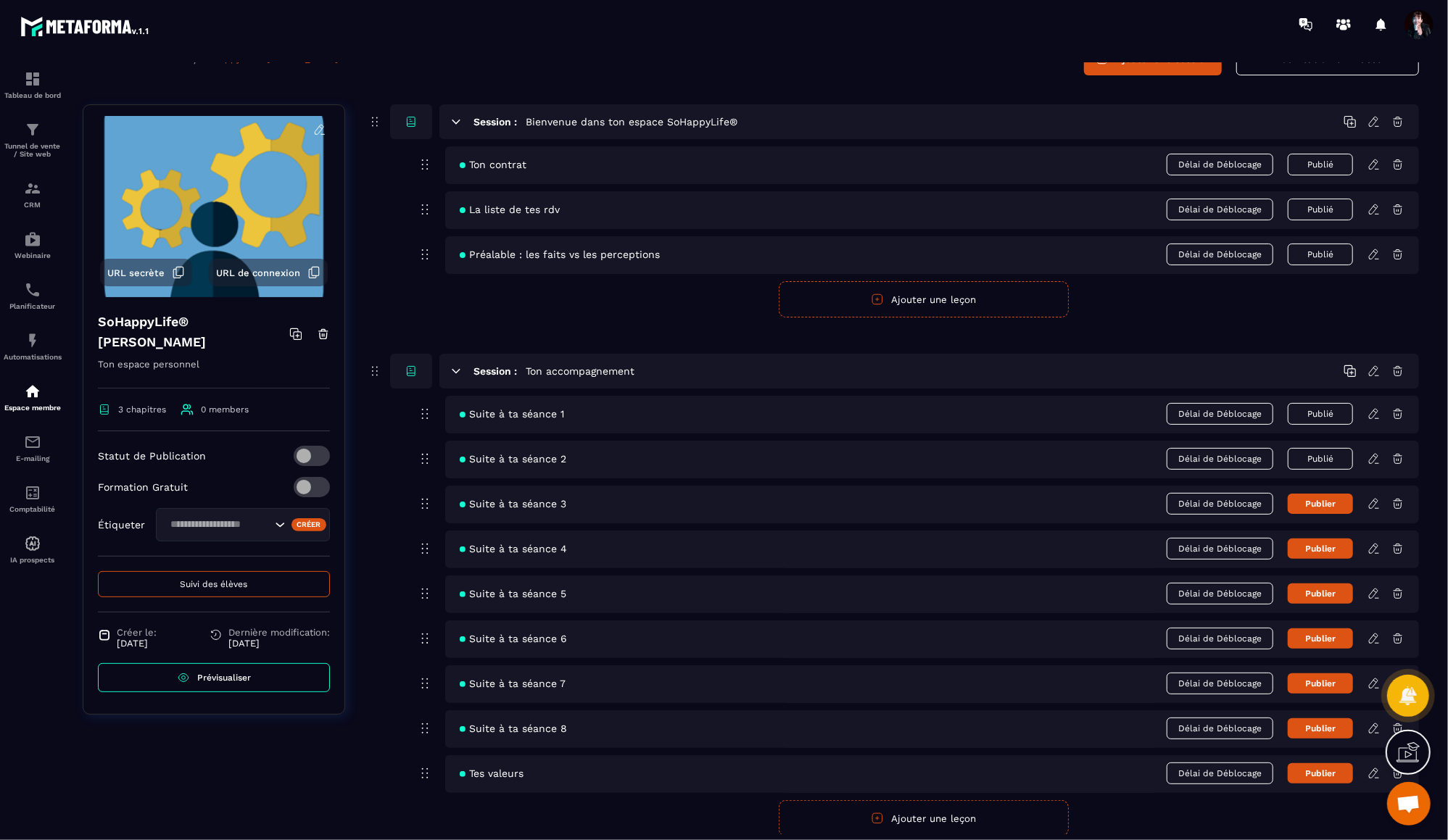
click at [1374, 413] on icon at bounding box center [1374, 414] width 13 height 13
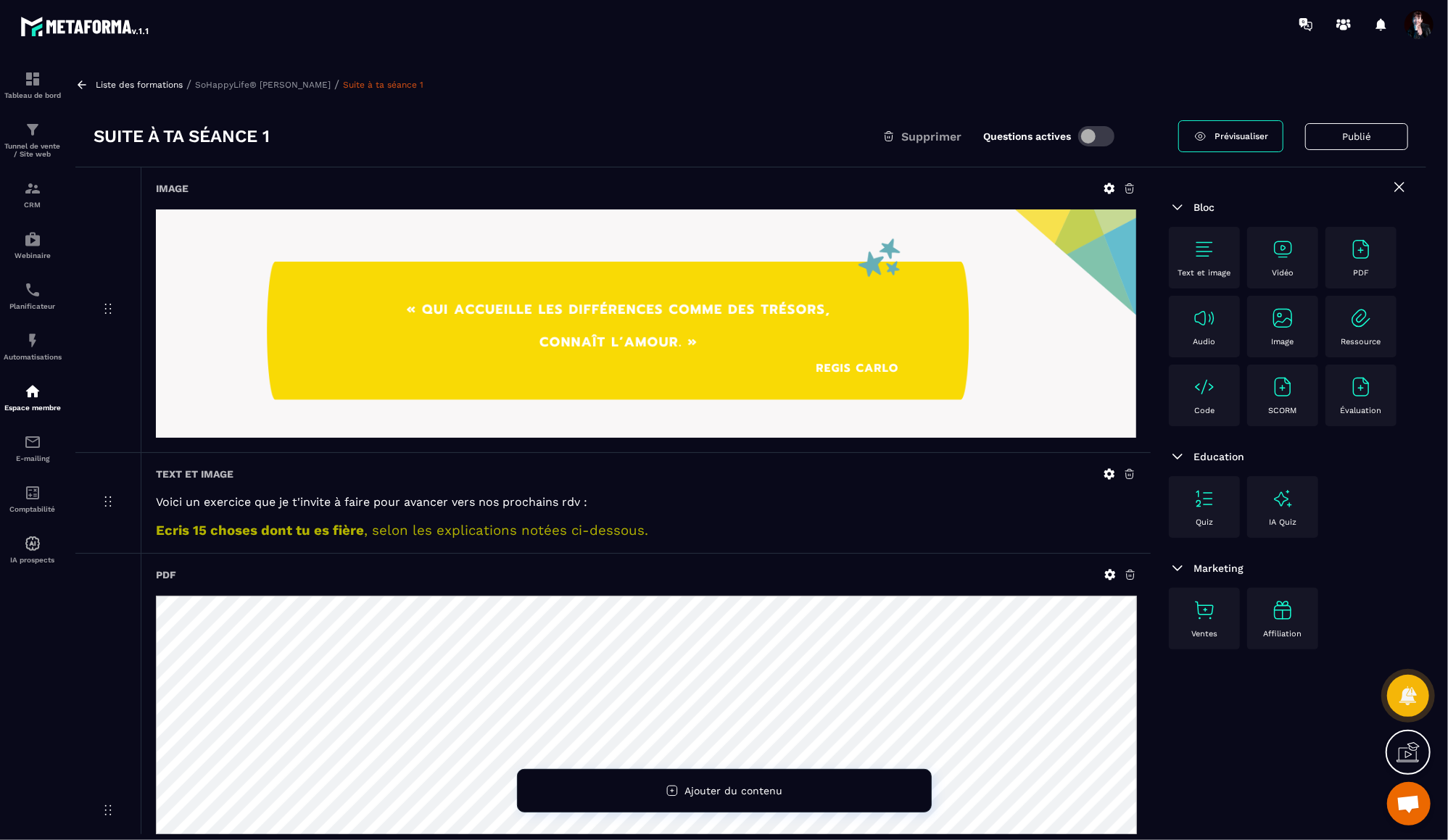
click at [306, 83] on p "SoHappyLife® [PERSON_NAME]" at bounding box center [262, 85] width 135 height 10
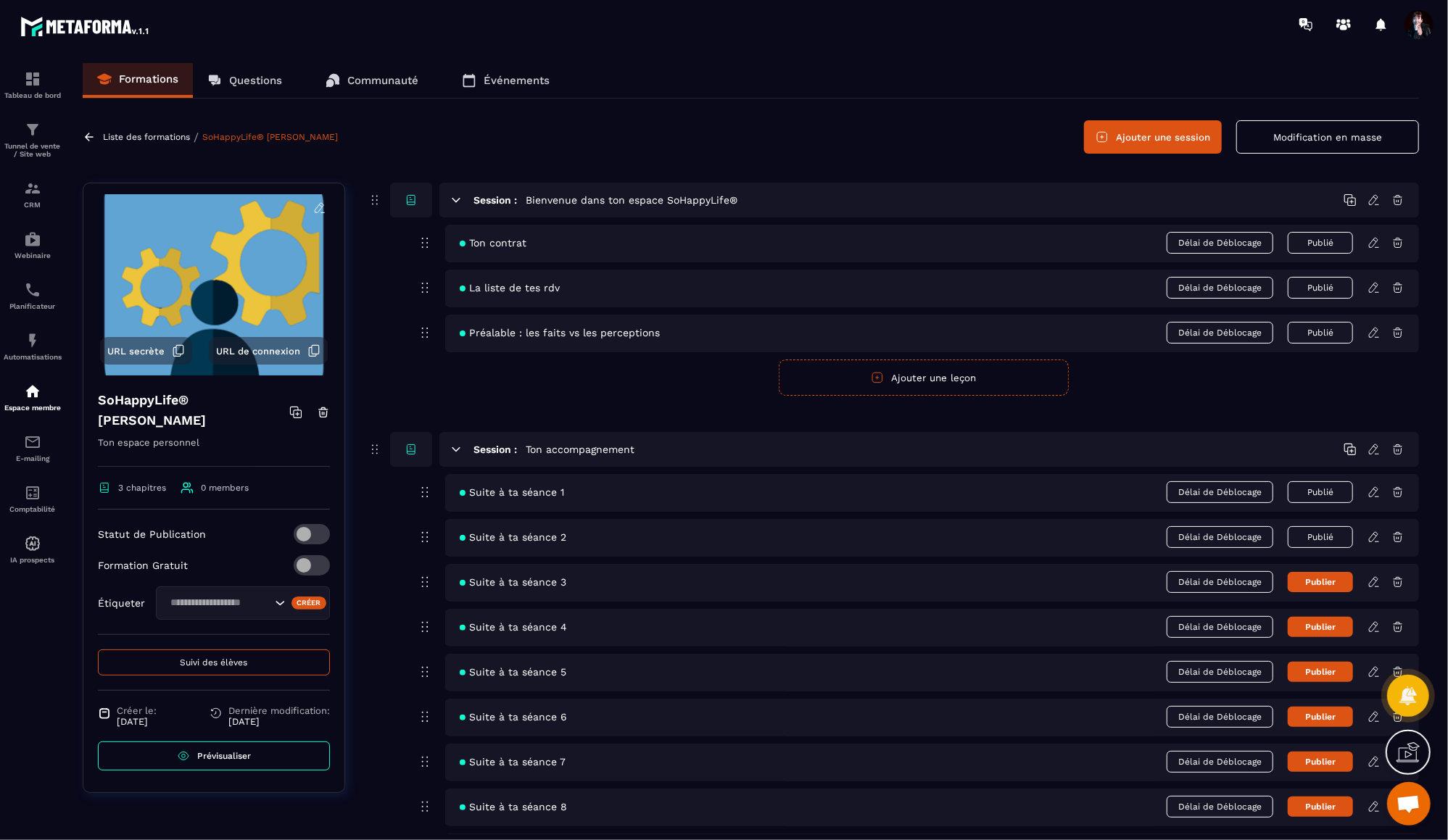
click at [1376, 534] on icon at bounding box center [1374, 537] width 13 height 13
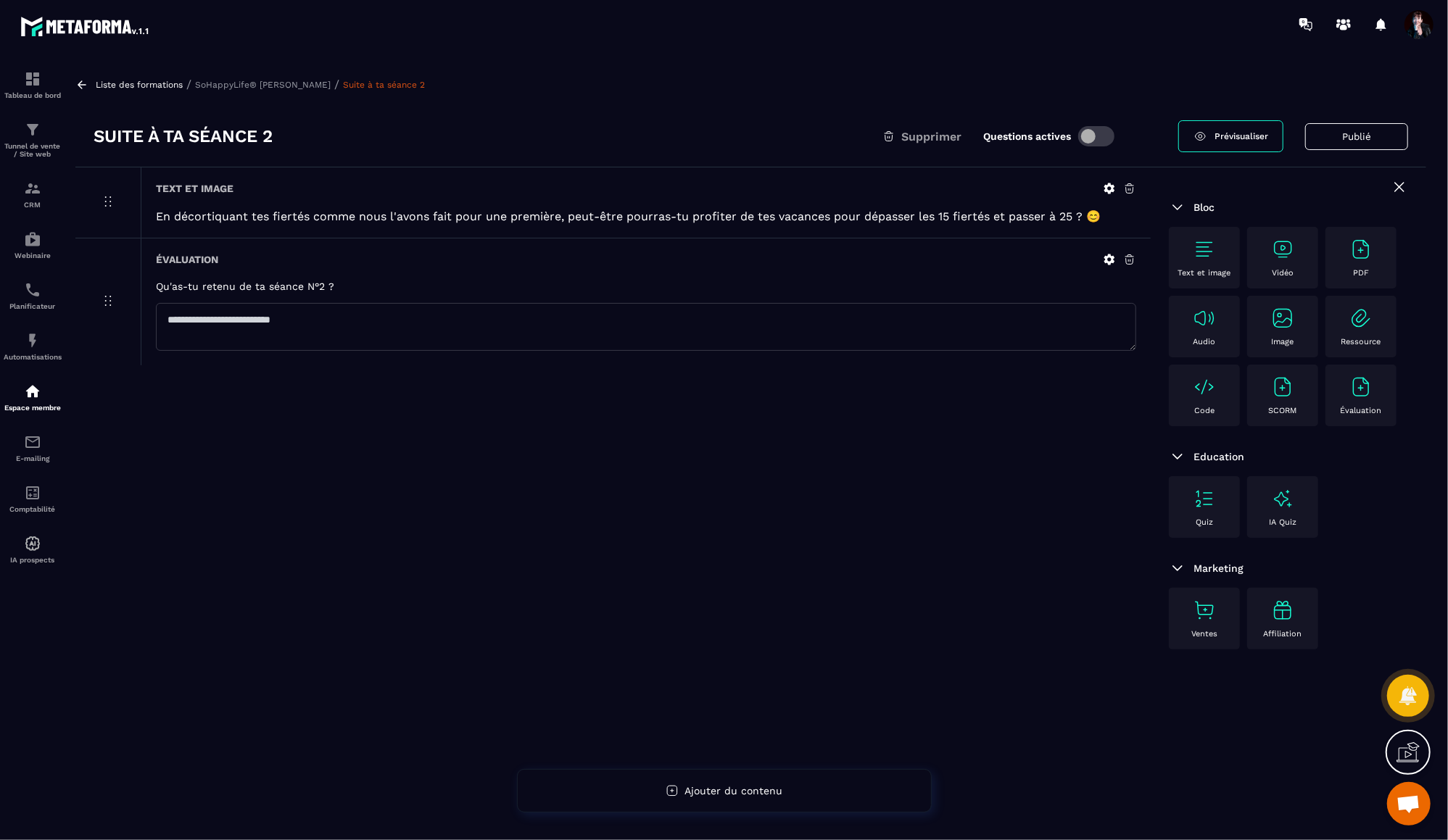
click at [150, 85] on p "Liste des formations" at bounding box center [139, 85] width 87 height 10
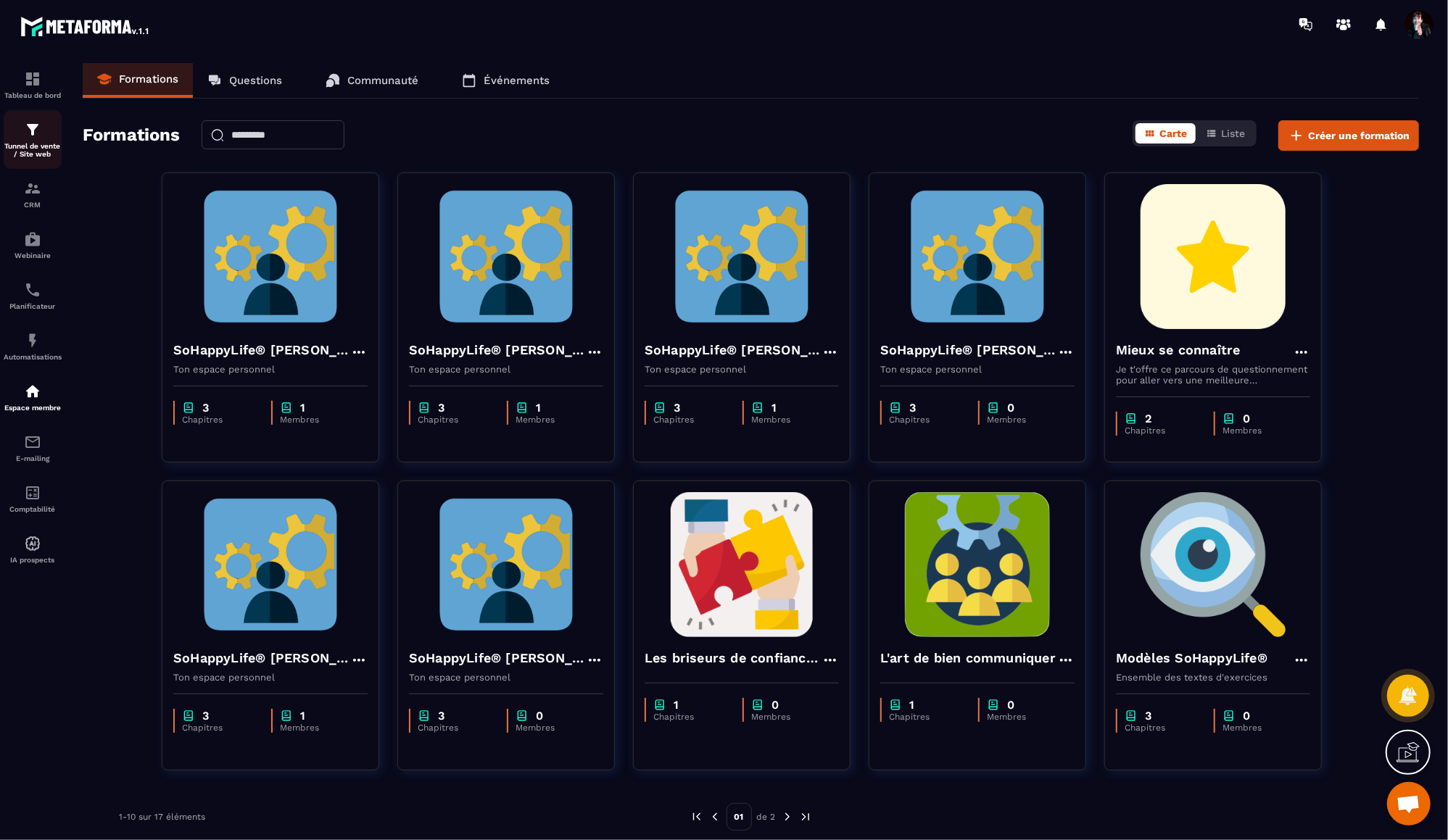
click at [36, 141] on div "Tunnel de vente / Site web" at bounding box center [32, 140] width 58 height 37
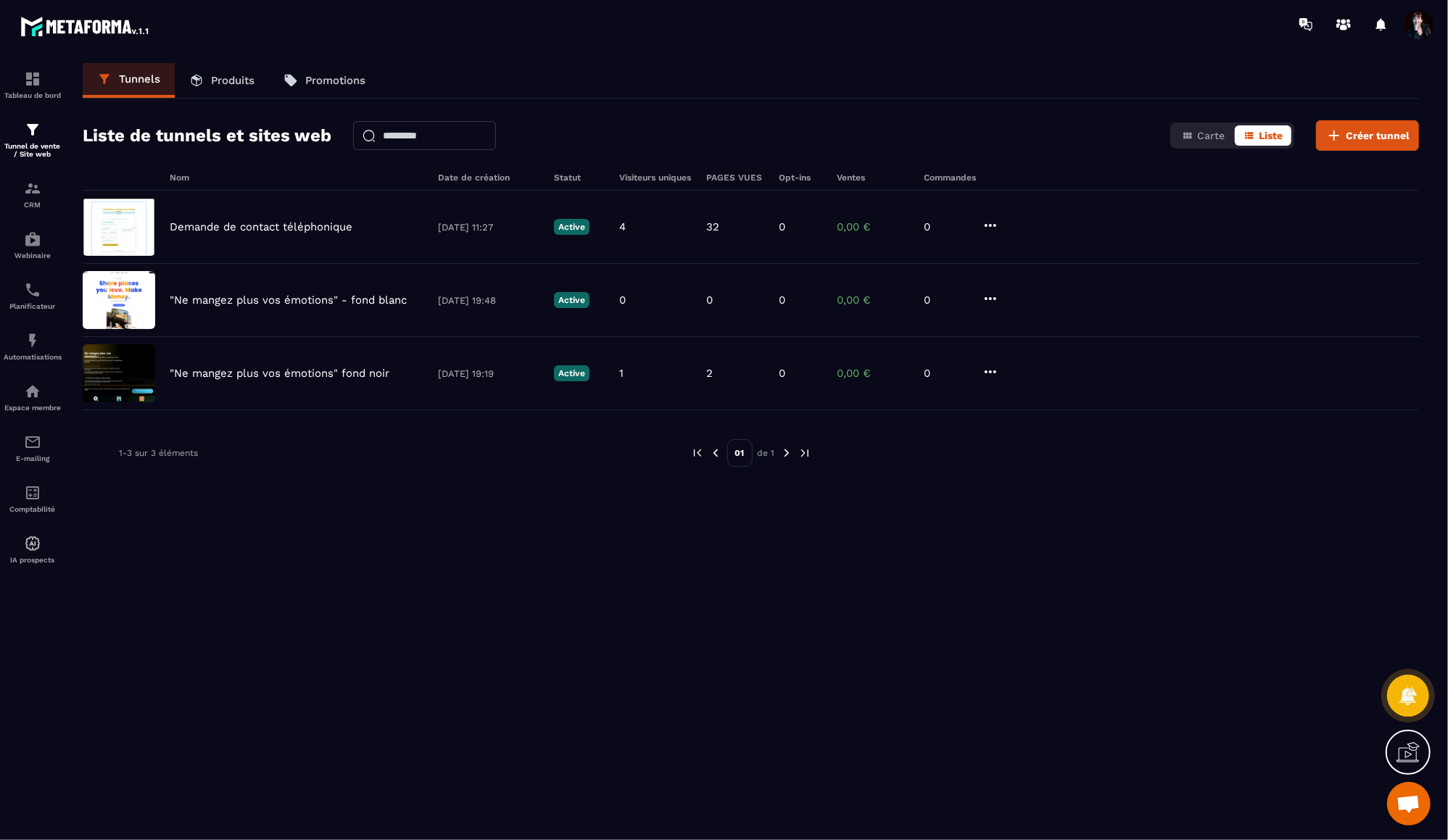
click at [232, 83] on p "Produits" at bounding box center [232, 80] width 43 height 13
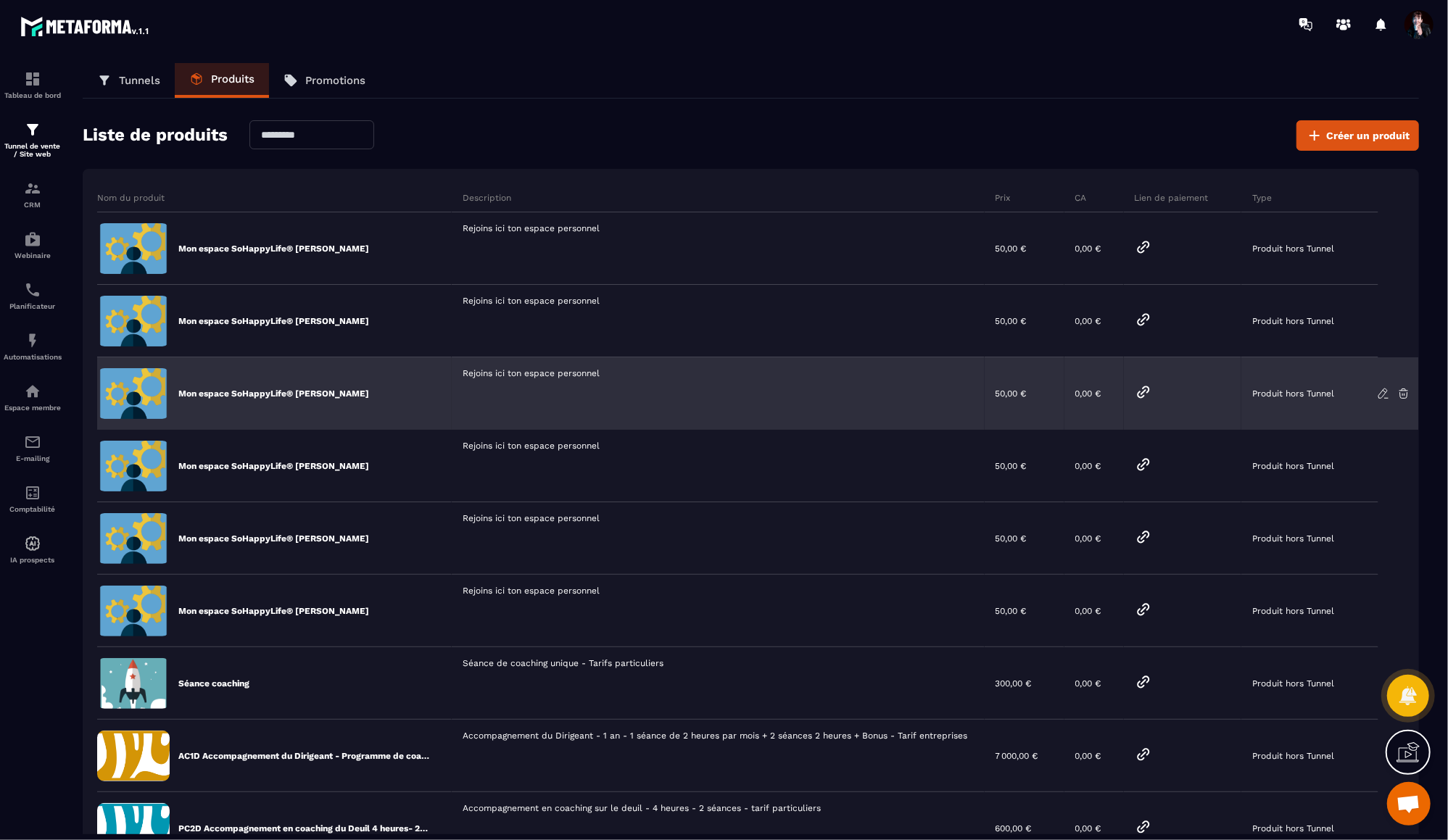
click at [1144, 392] on icon at bounding box center [1143, 392] width 17 height 17
